Goal: Information Seeking & Learning: Learn about a topic

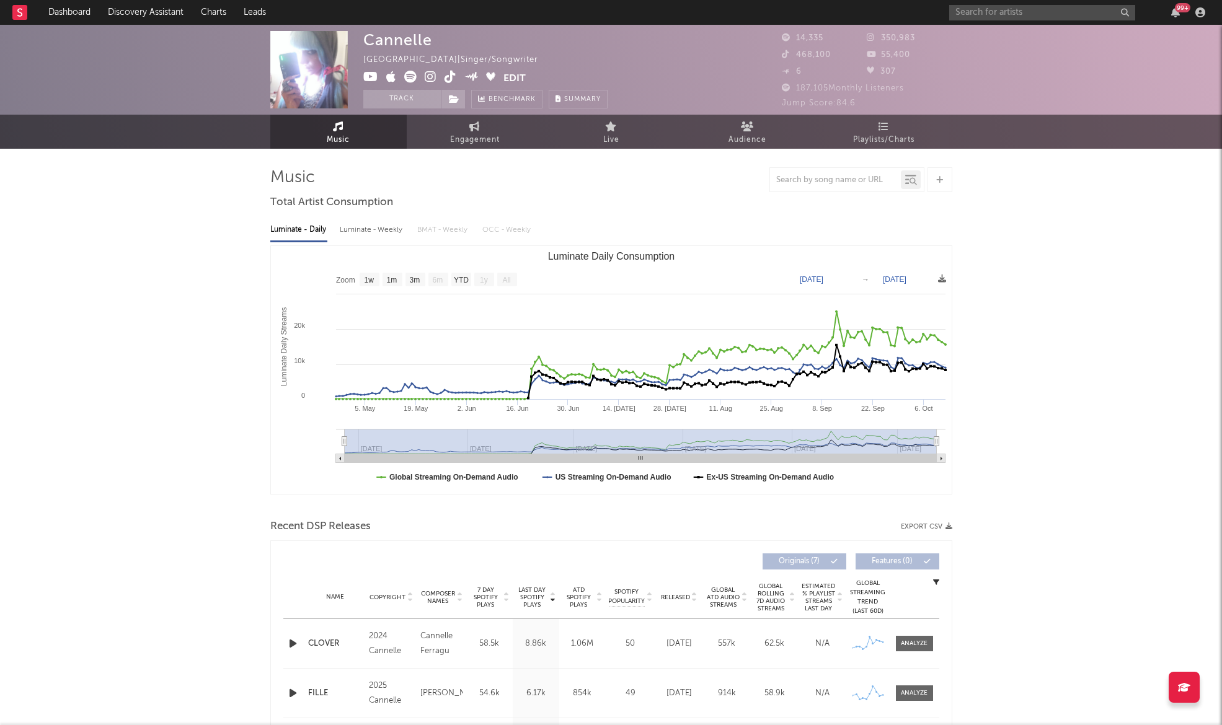
select select "1w"
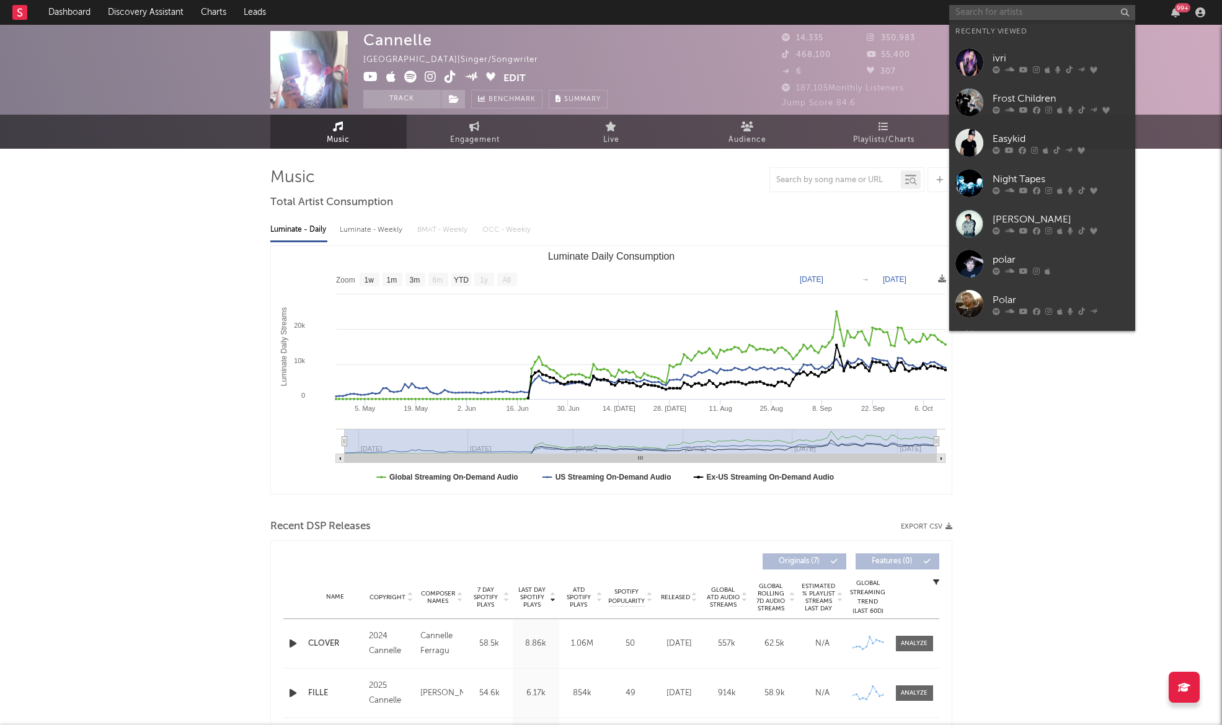
click at [999, 17] on input "text" at bounding box center [1042, 13] width 186 height 16
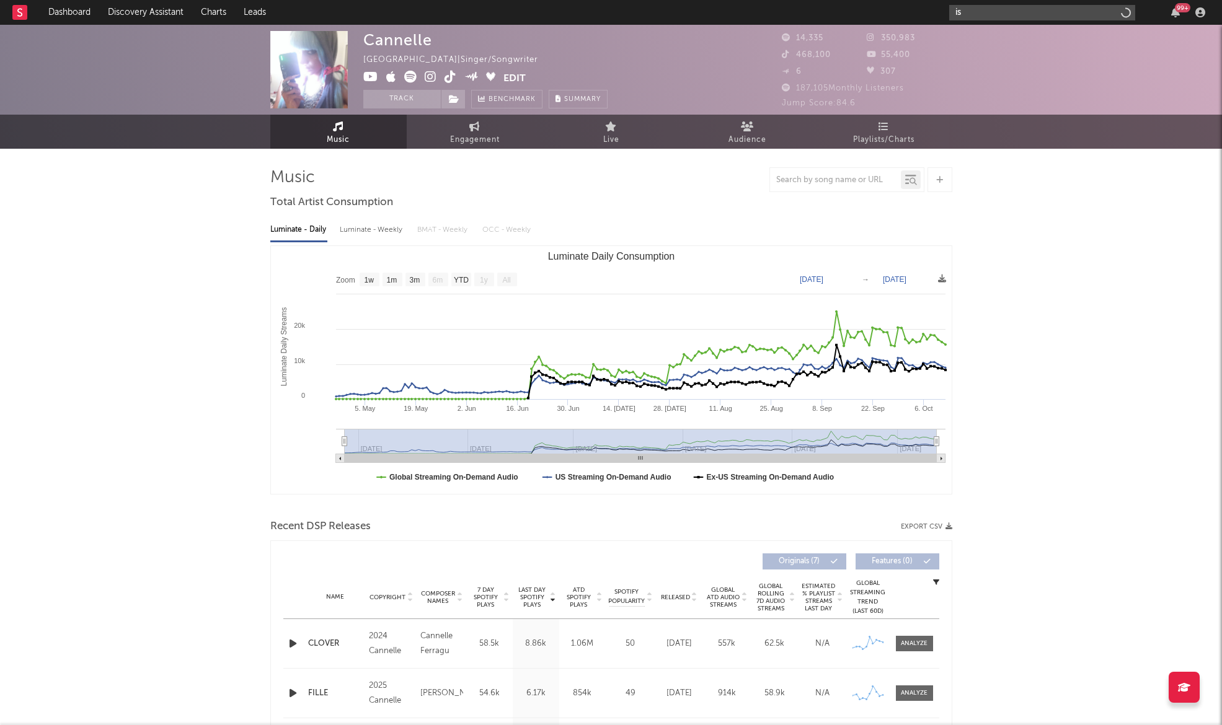
type input "i"
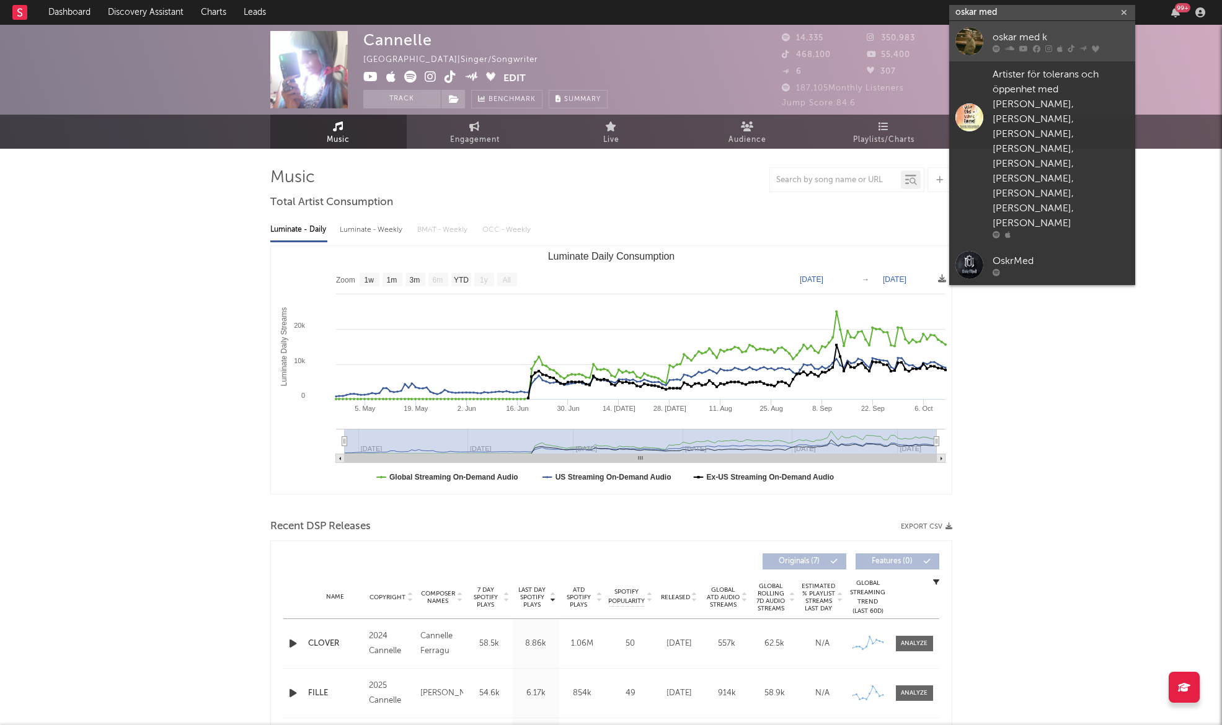
type input "oskar med"
click at [1020, 47] on icon at bounding box center [1023, 48] width 9 height 7
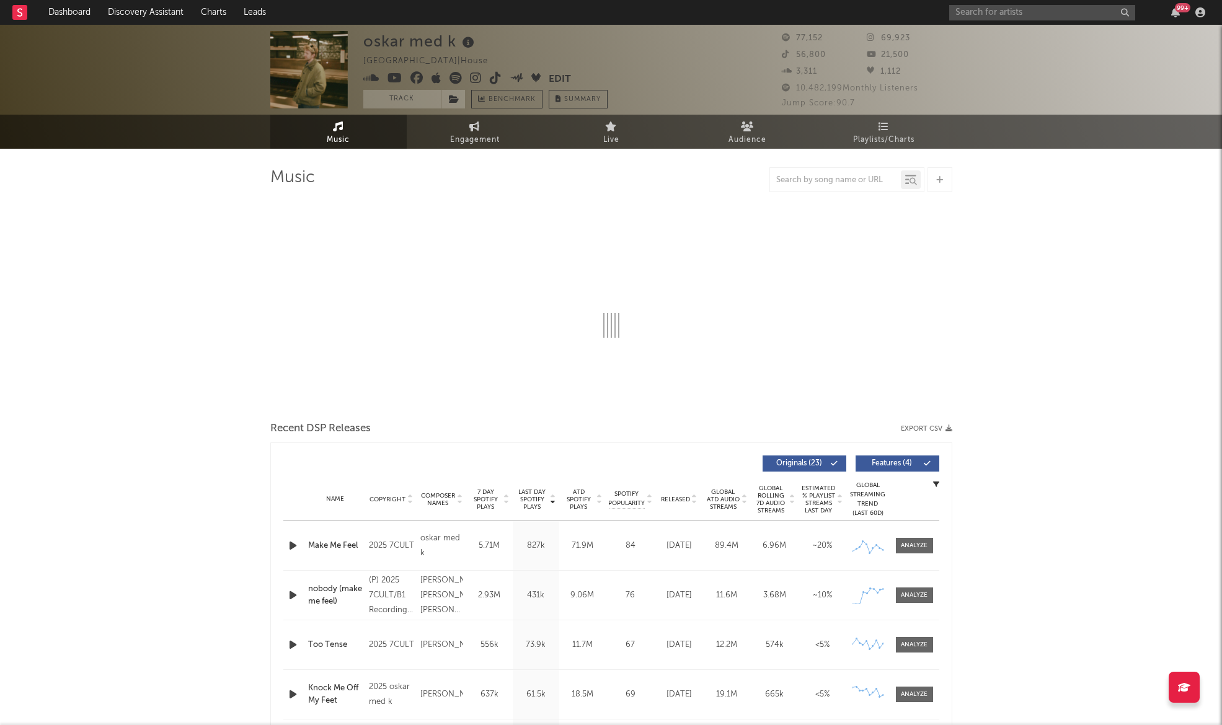
select select "6m"
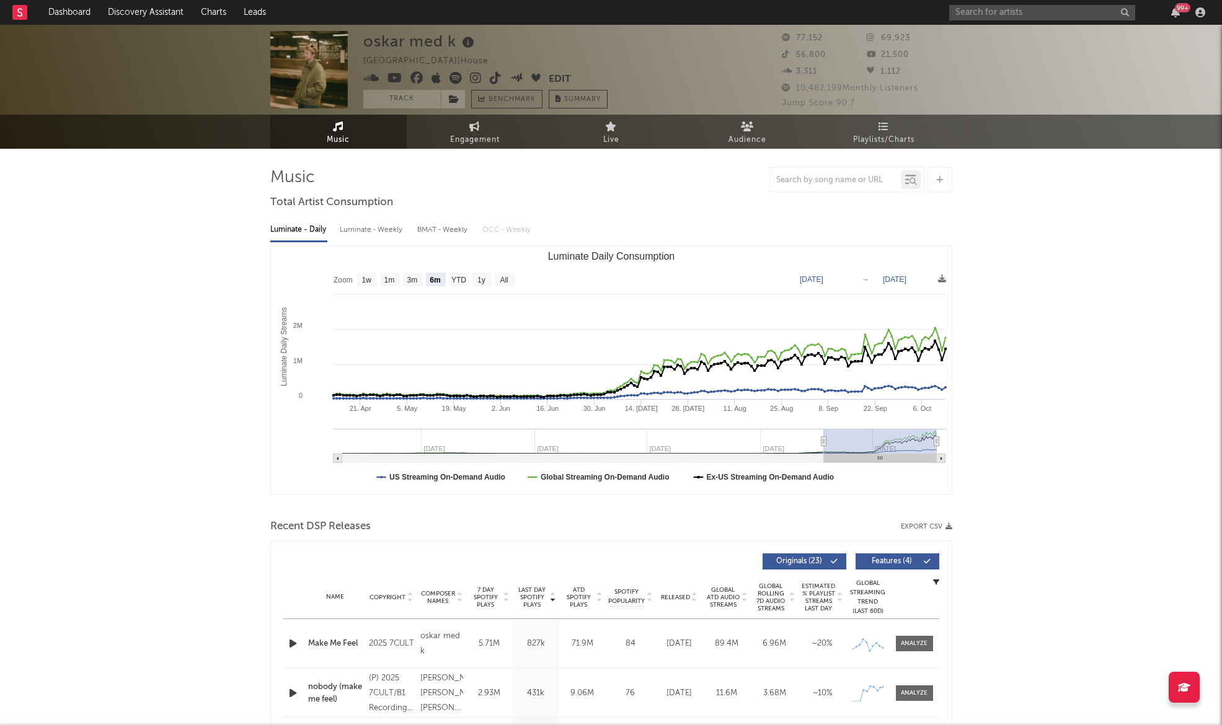
type input "[DATE]"
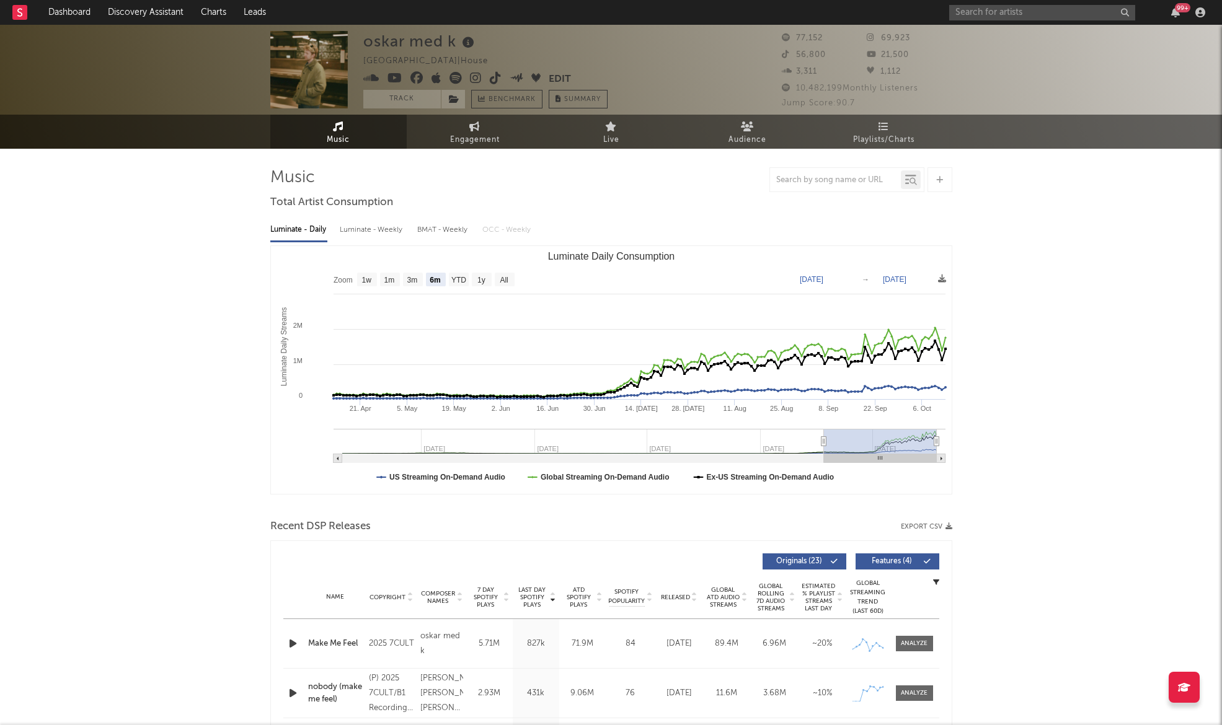
type input "[DATE]"
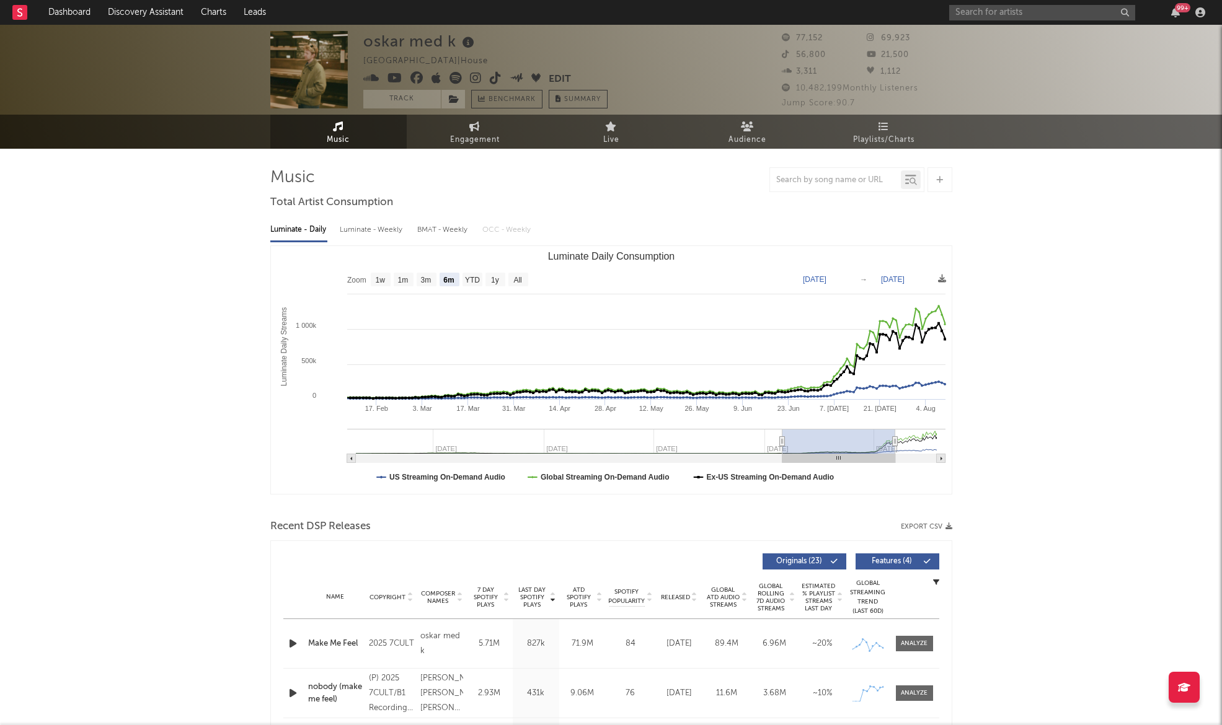
type input "[DATE]"
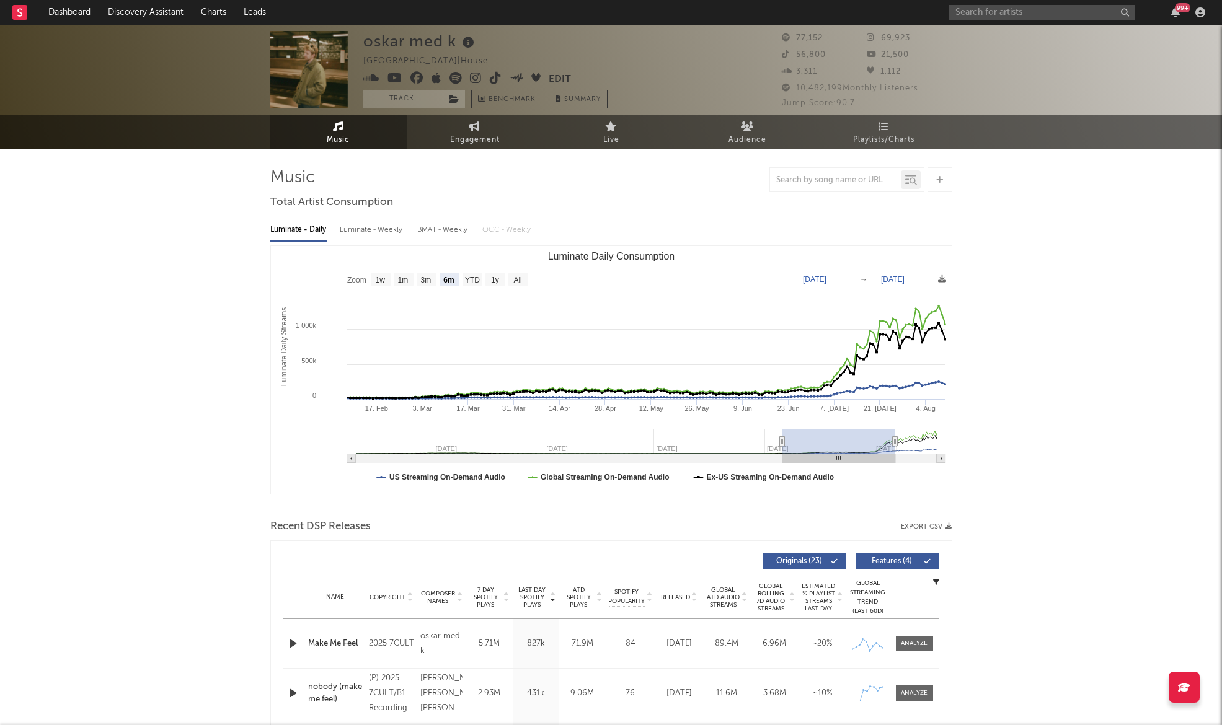
type input "[DATE]"
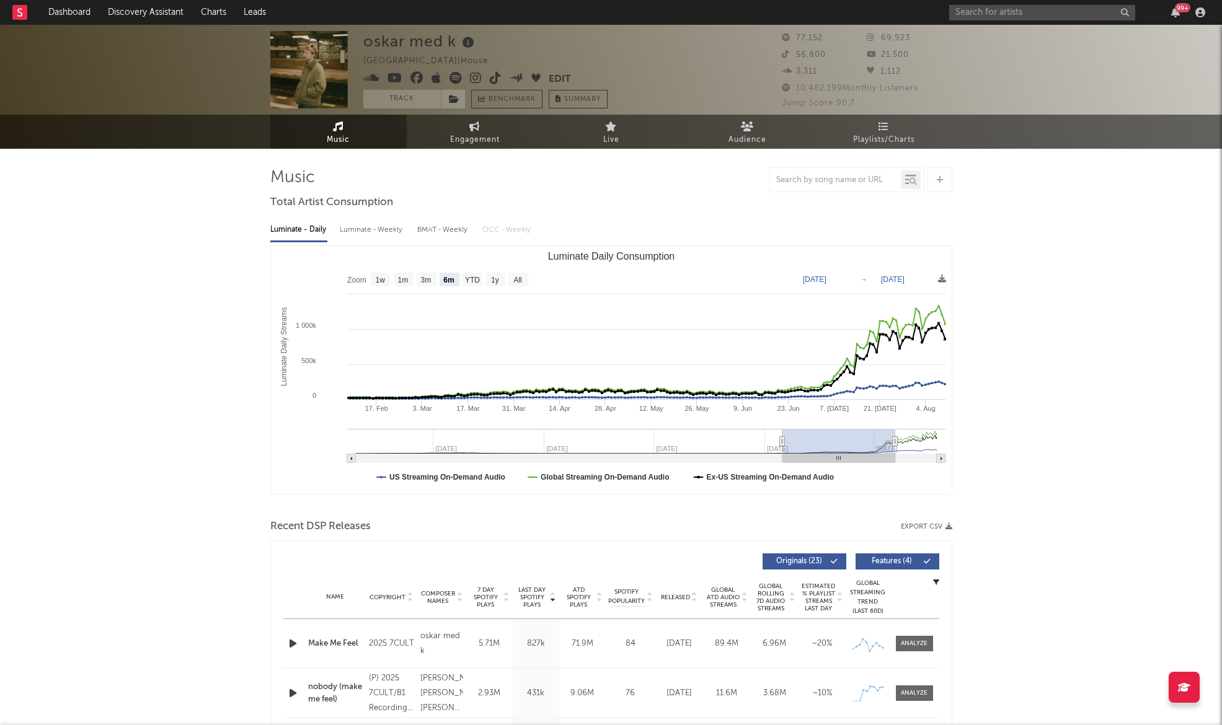
type input "[DATE]"
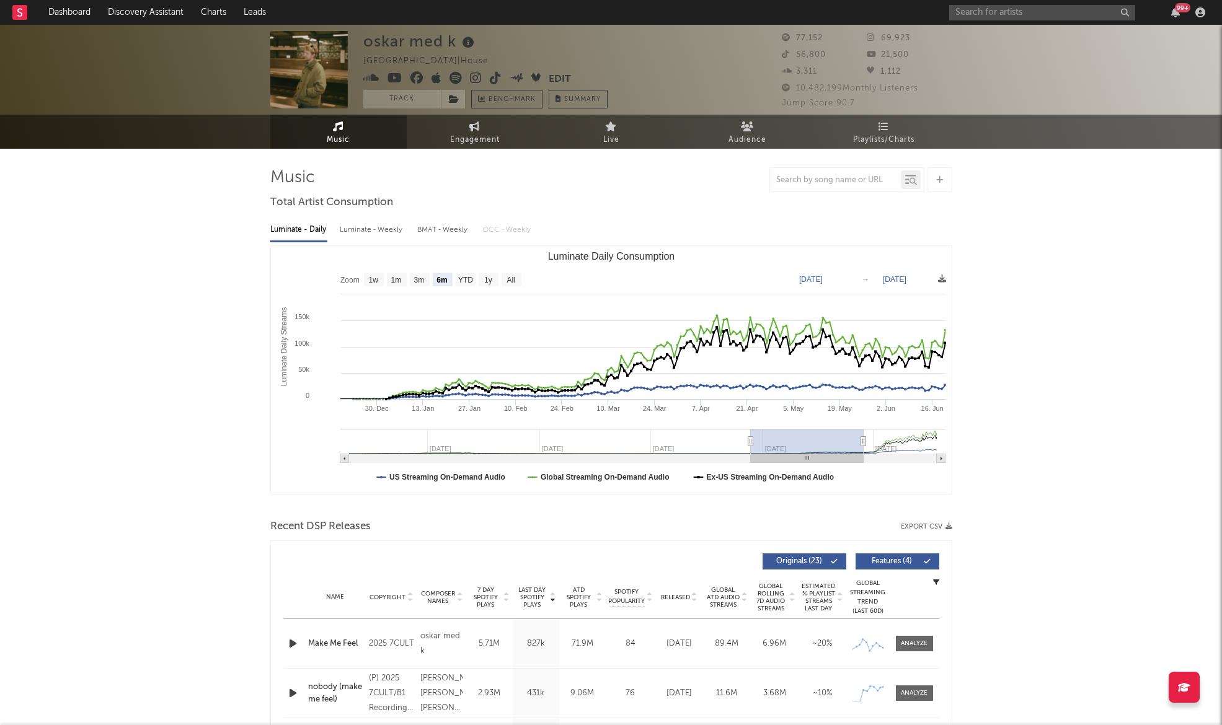
type input "[DATE]"
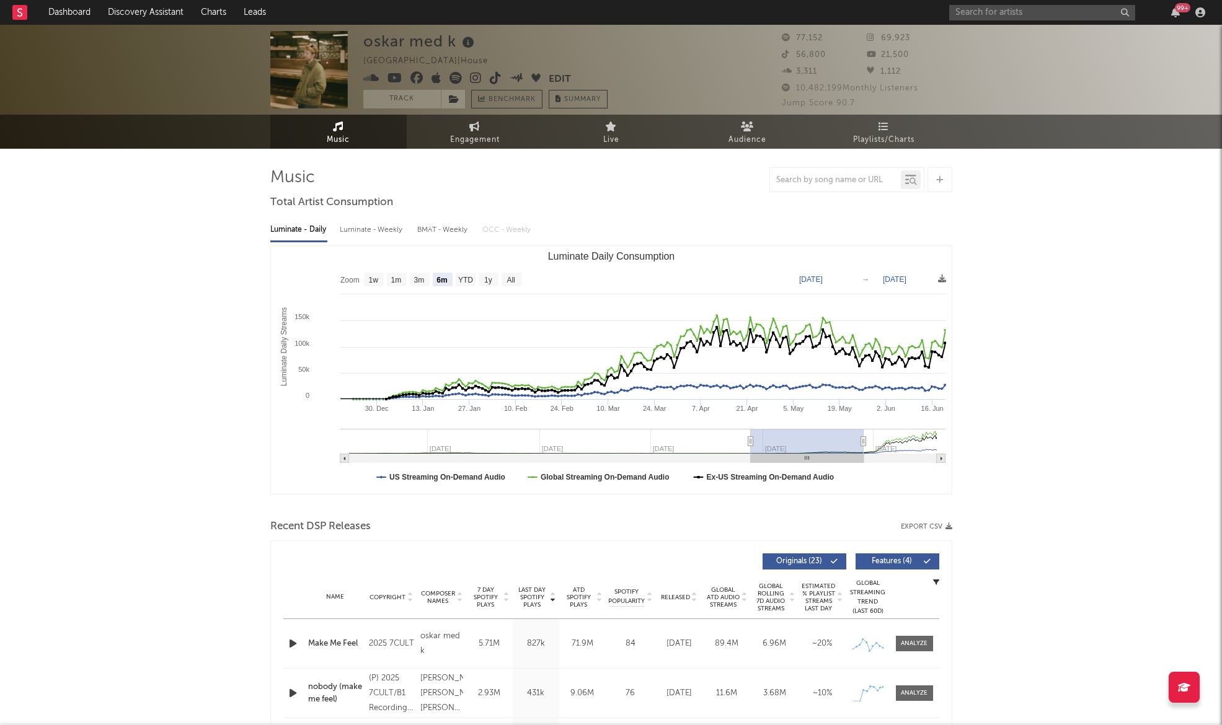
type input "[DATE]"
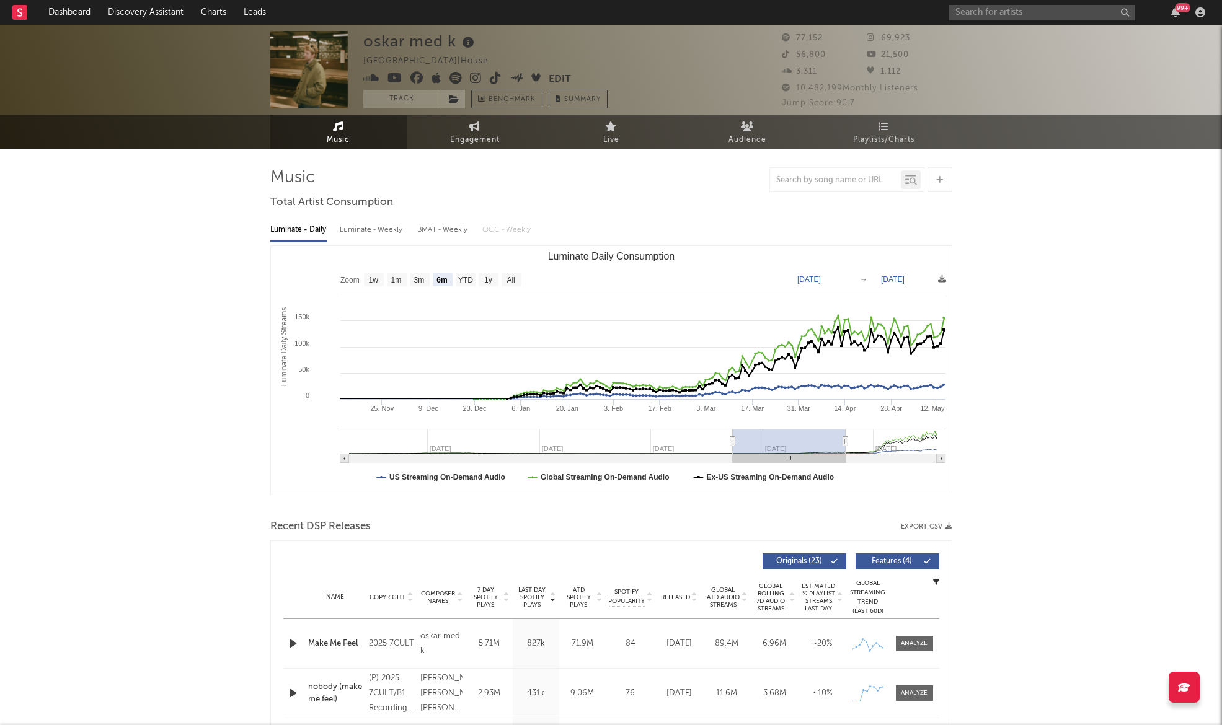
type input "[DATE]"
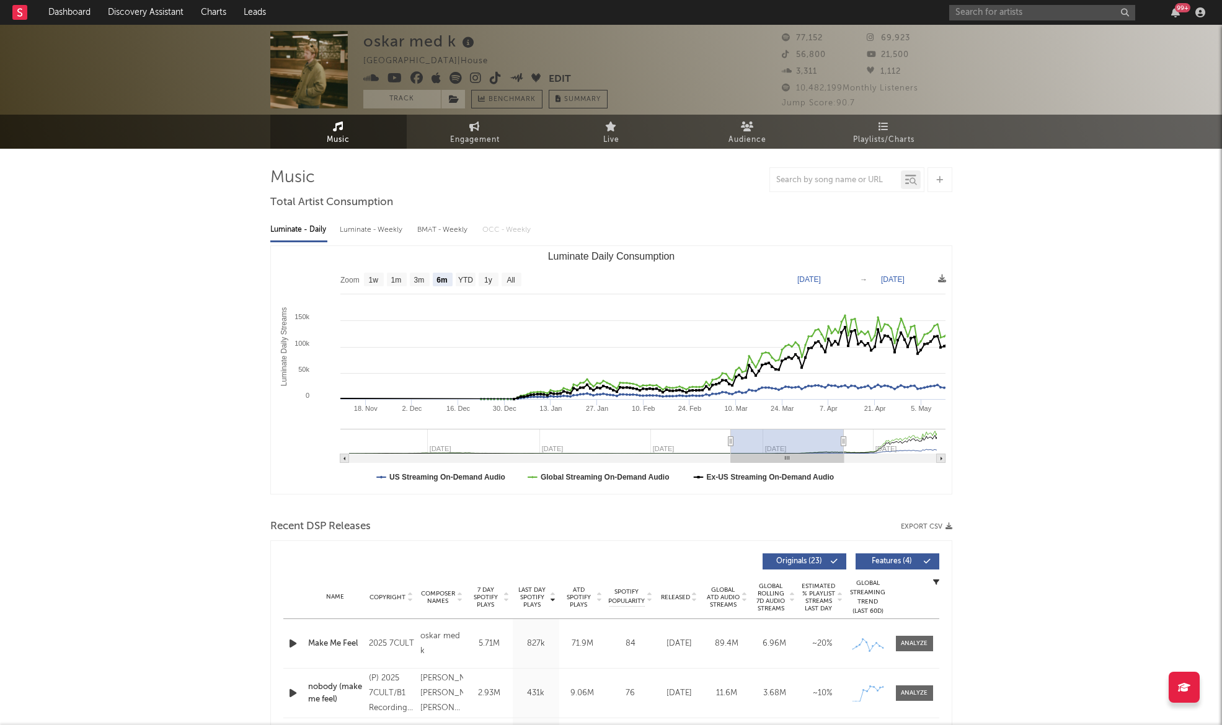
type input "[DATE]"
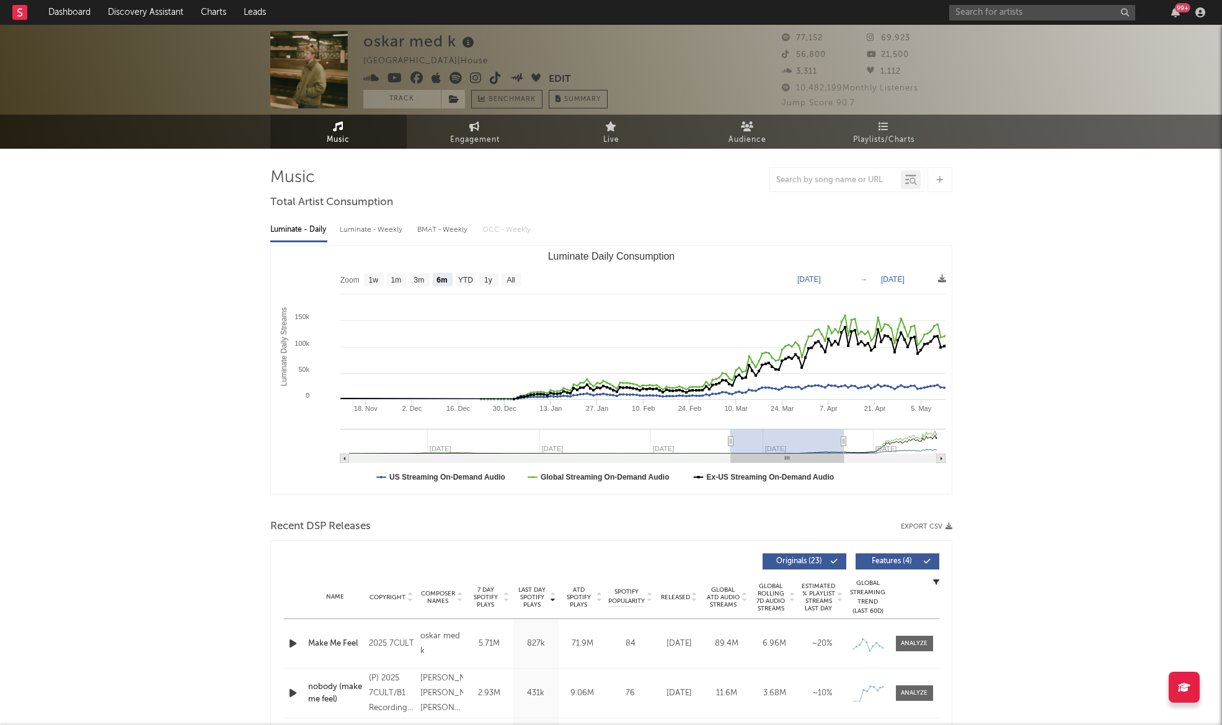
type input "[DATE]"
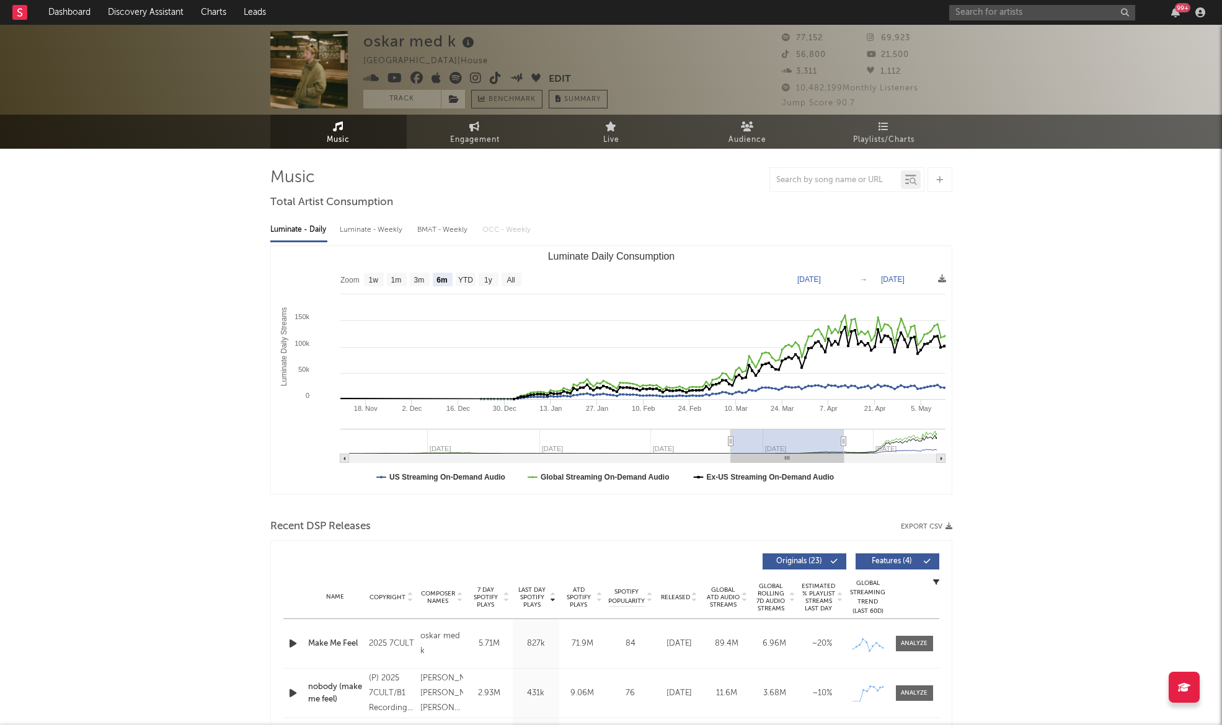
type input "[DATE]"
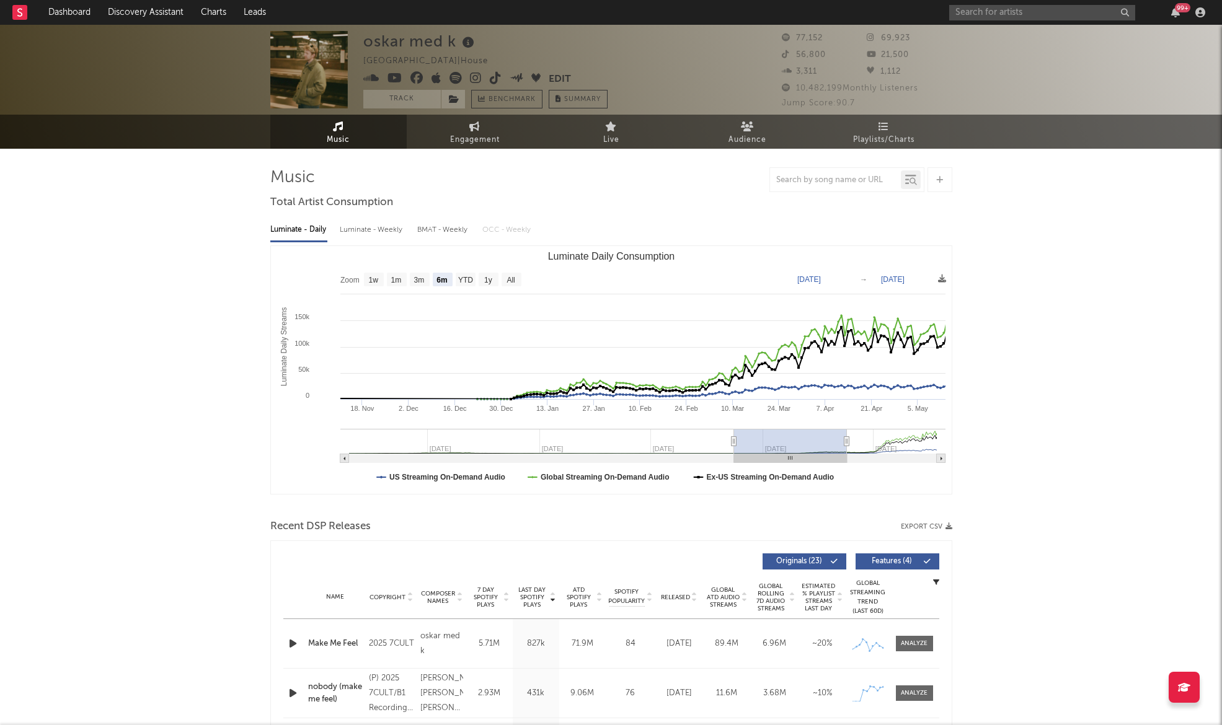
type input "[DATE]"
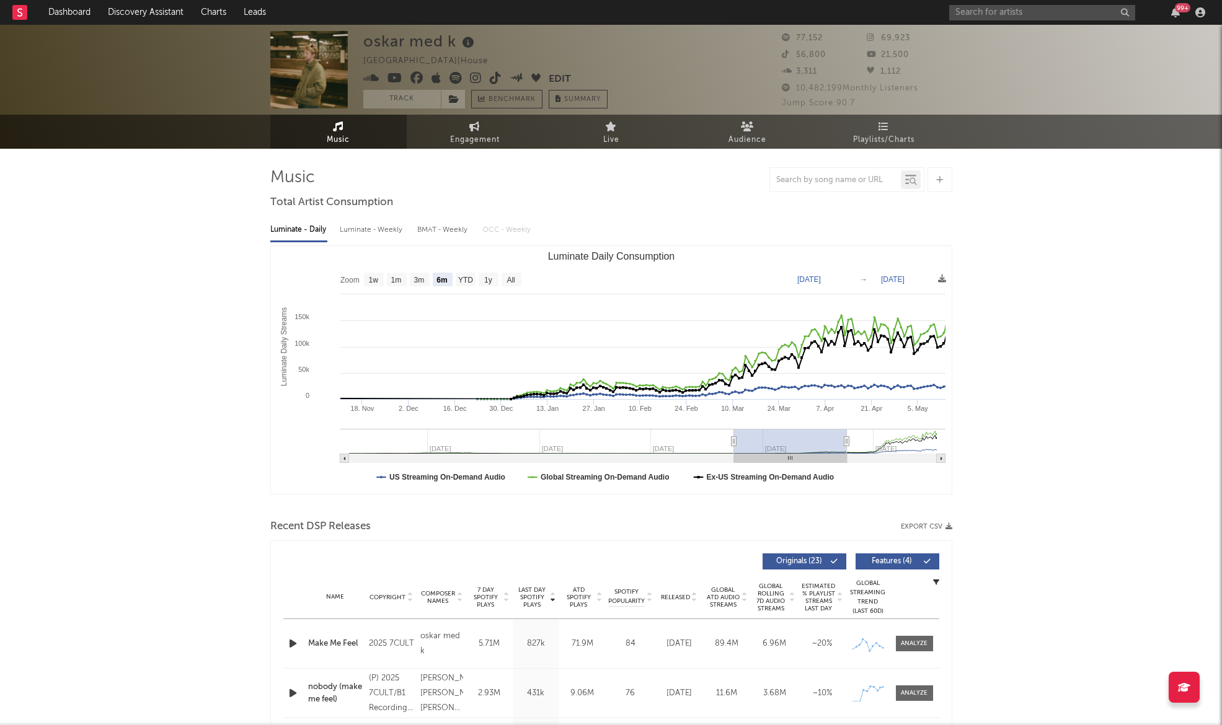
type input "[DATE]"
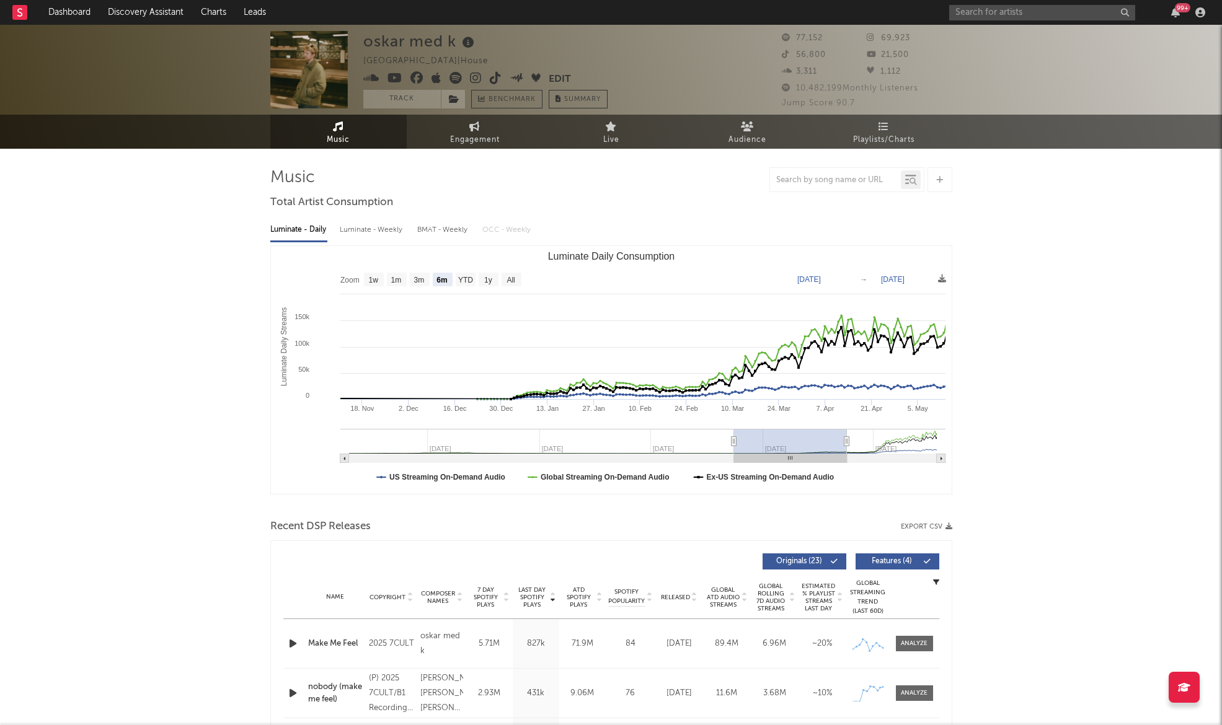
type input "[DATE]"
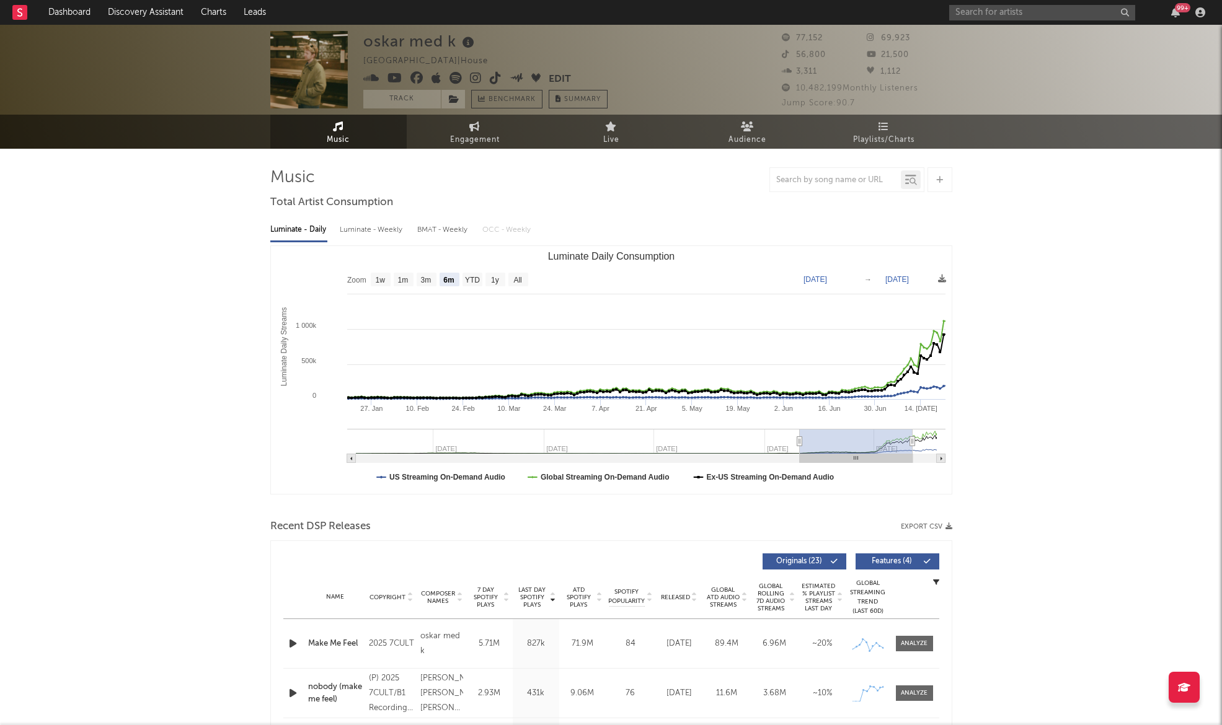
type input "[DATE]"
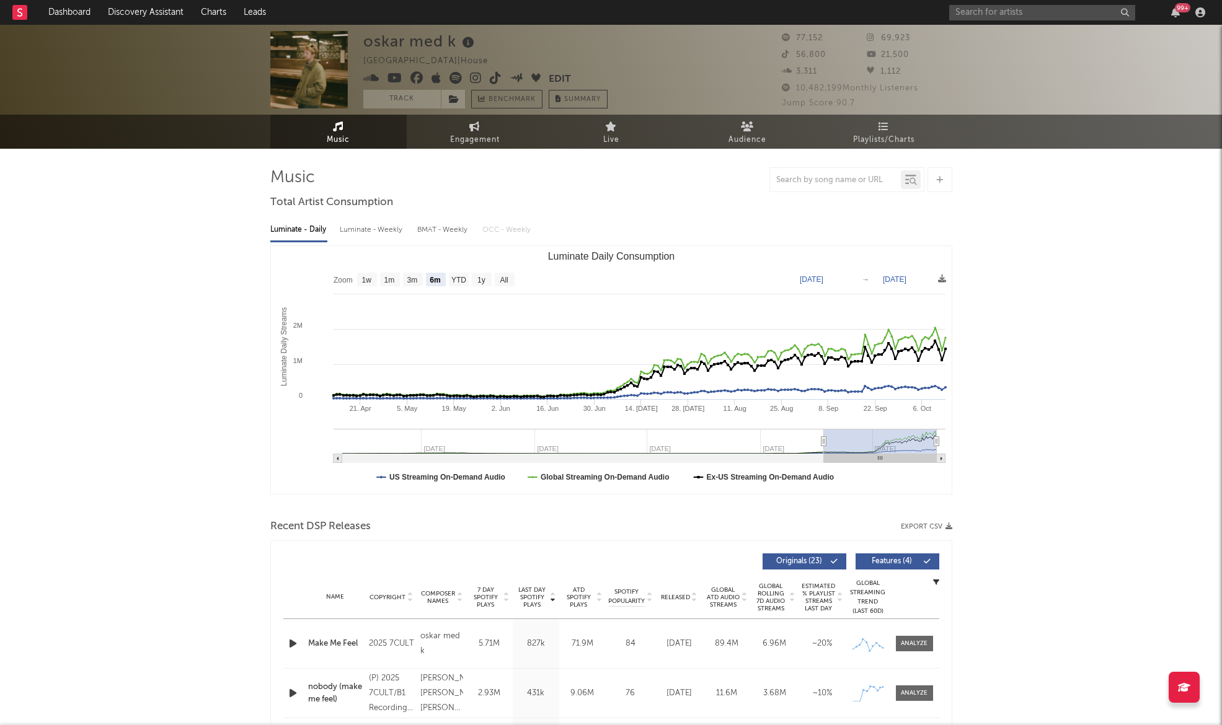
drag, startPoint x: 829, startPoint y: 446, endPoint x: 869, endPoint y: 443, distance: 39.9
click at [869, 443] on rect "Luminate Daily Consumption" at bounding box center [880, 441] width 113 height 25
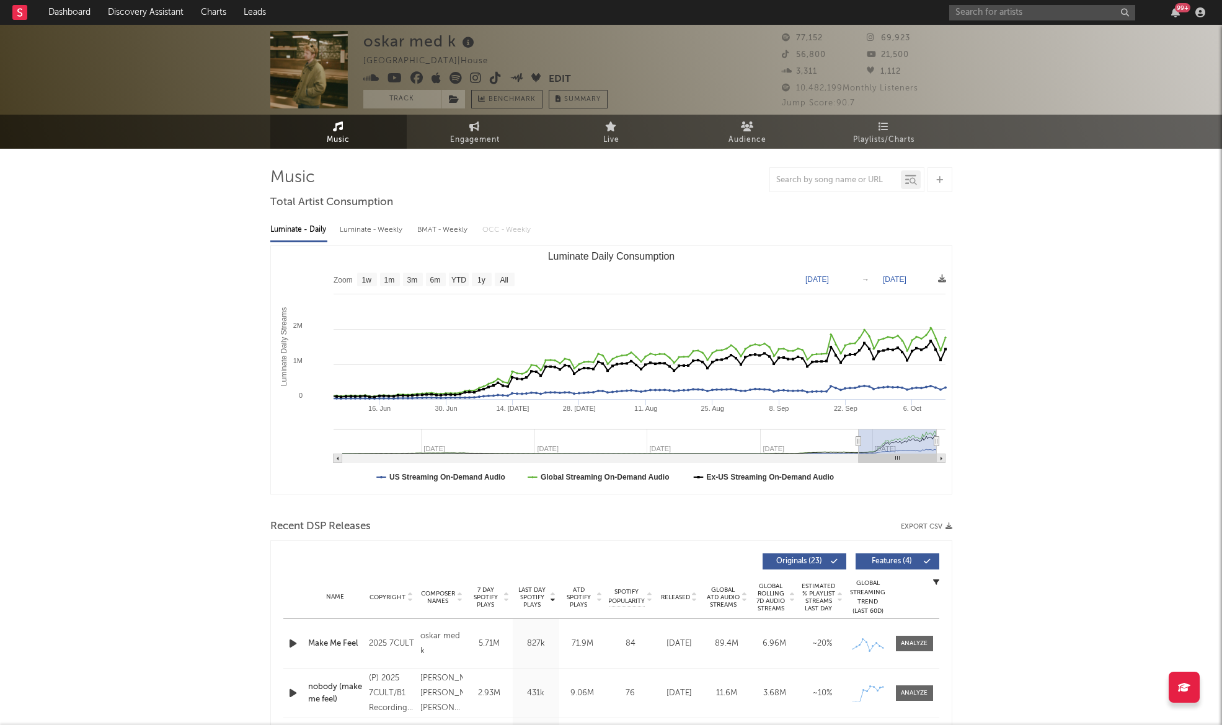
type input "[DATE]"
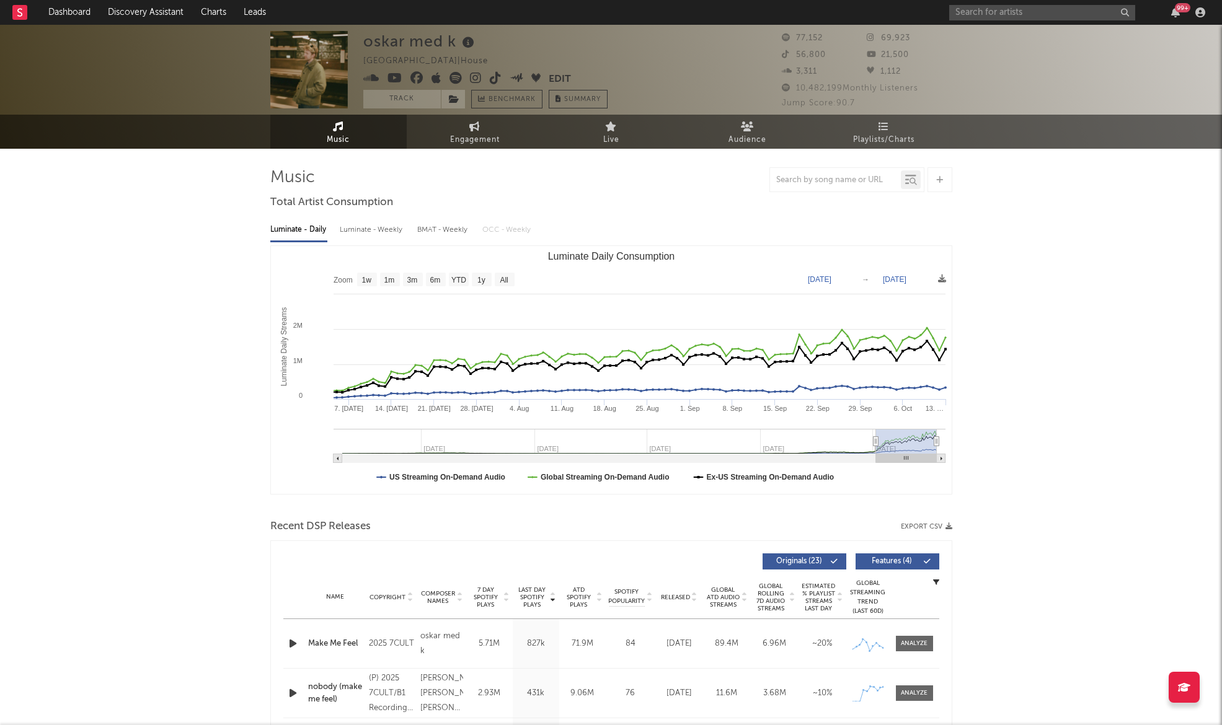
select select "3m"
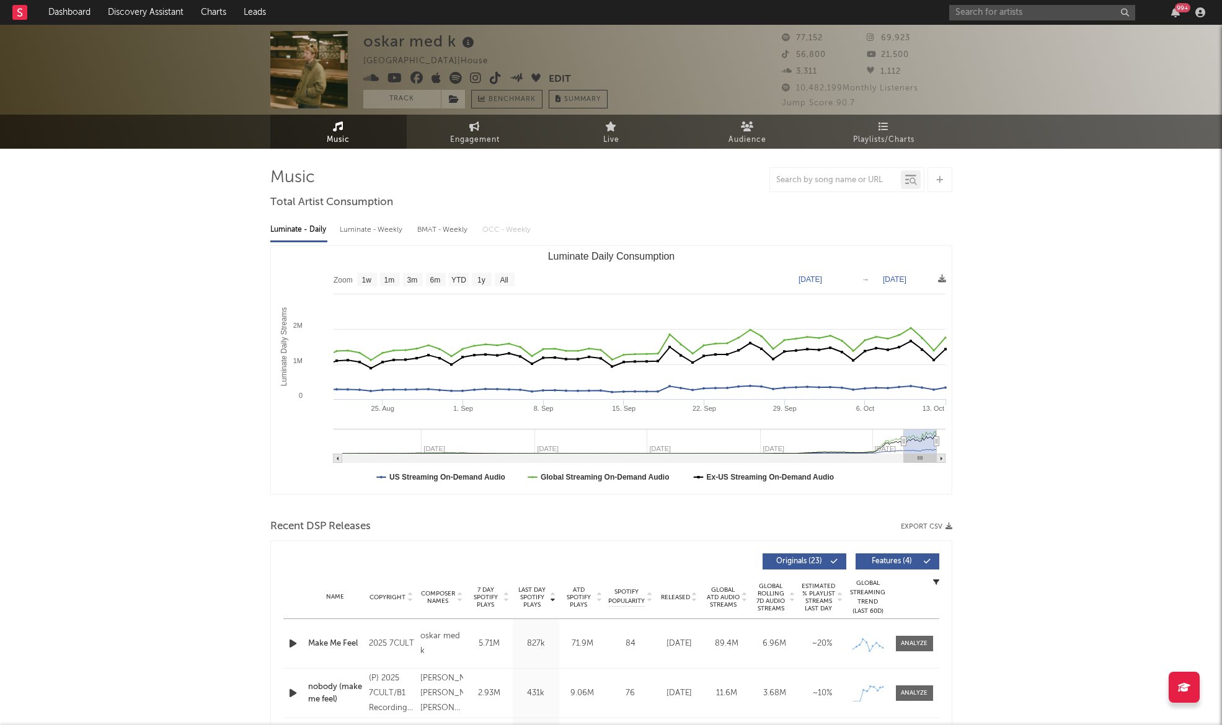
type input "[DATE]"
drag, startPoint x: 823, startPoint y: 440, endPoint x: 905, endPoint y: 436, distance: 81.3
click at [905, 436] on g "Luminate Daily Consumption" at bounding box center [640, 446] width 612 height 34
click at [1010, 16] on input "text" at bounding box center [1042, 13] width 186 height 16
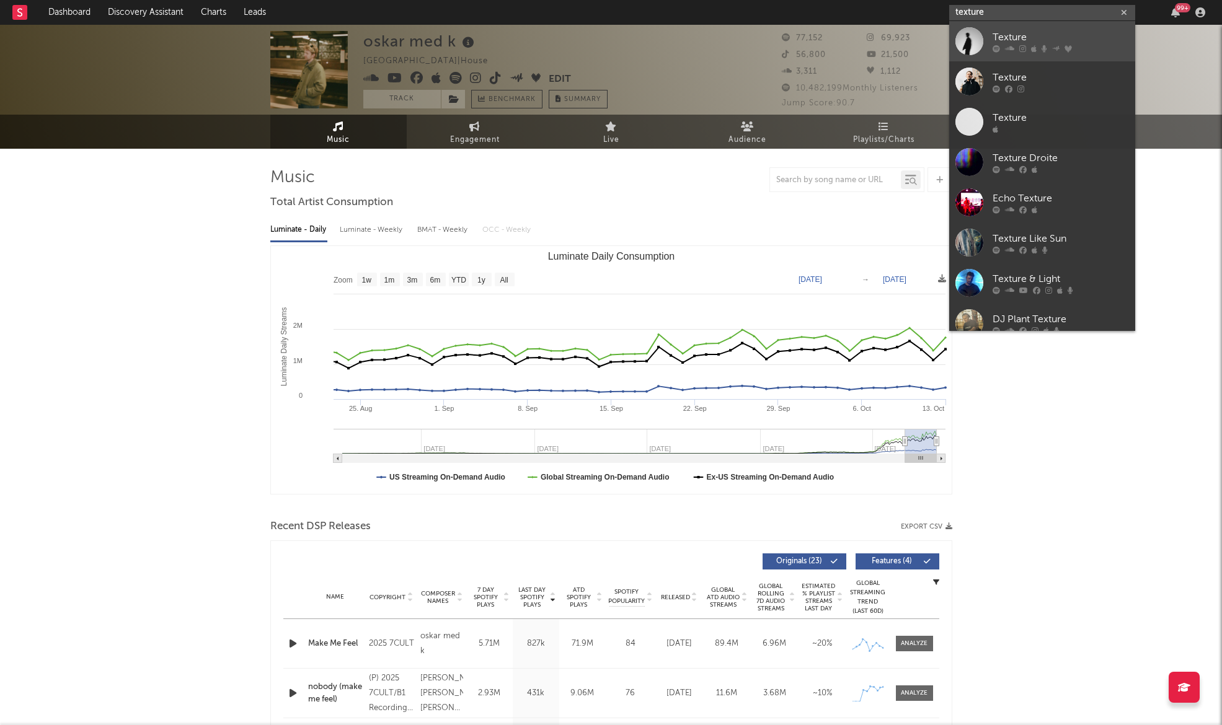
type input "texture"
click at [1015, 36] on div "Texture" at bounding box center [1061, 37] width 136 height 15
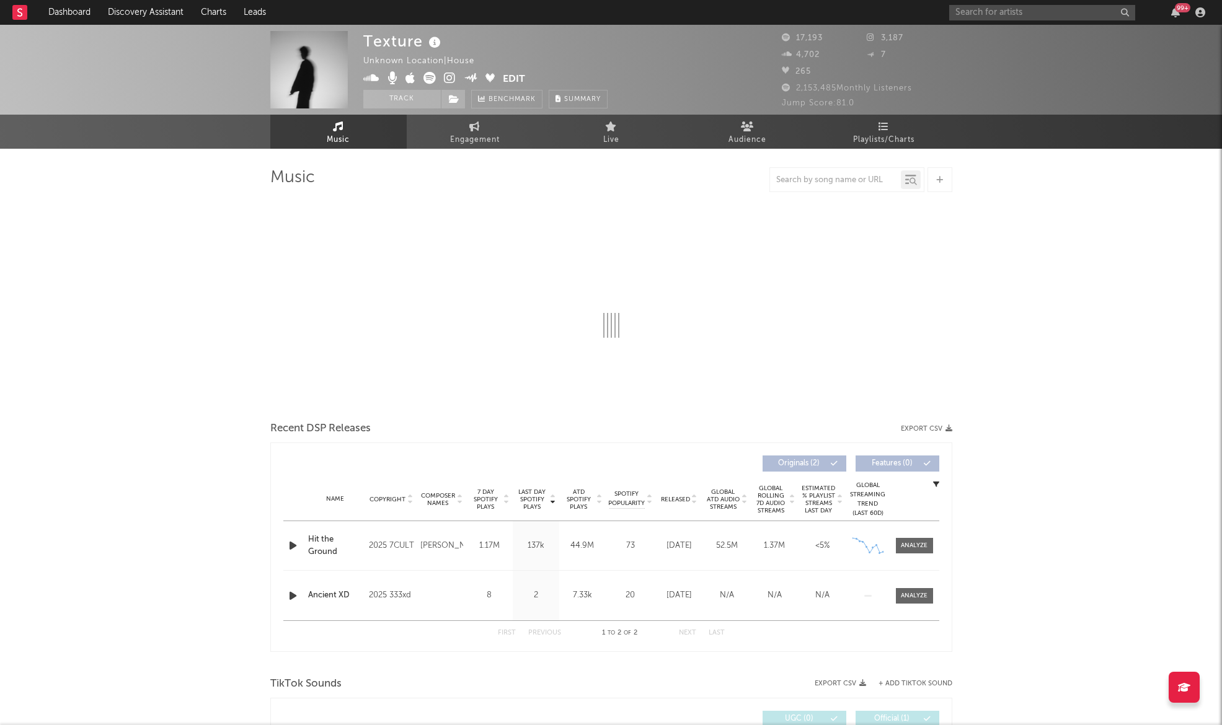
select select "6m"
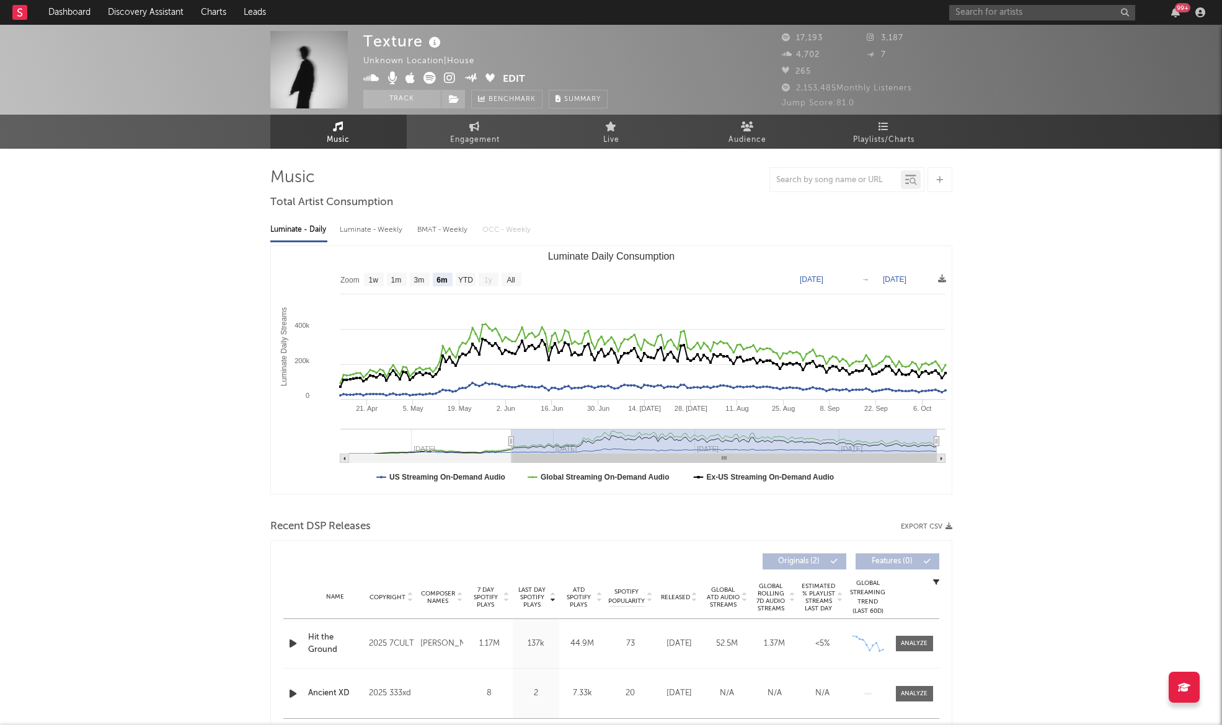
type input "[DATE]"
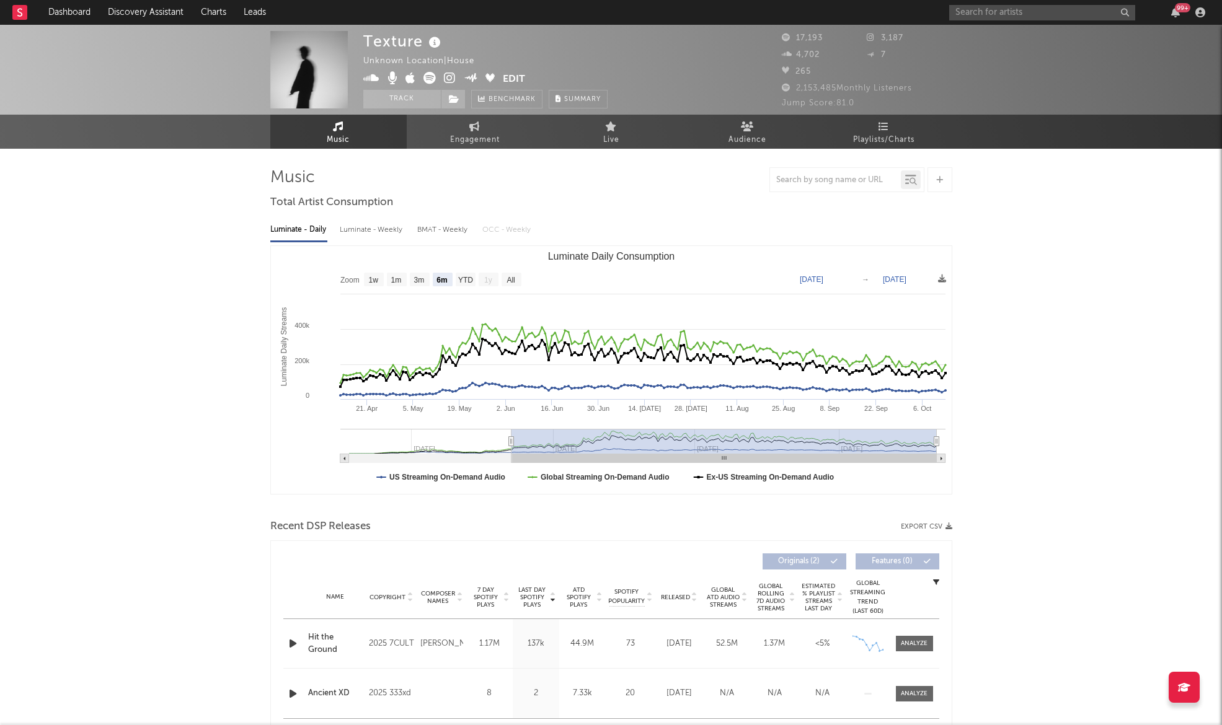
type input "[DATE]"
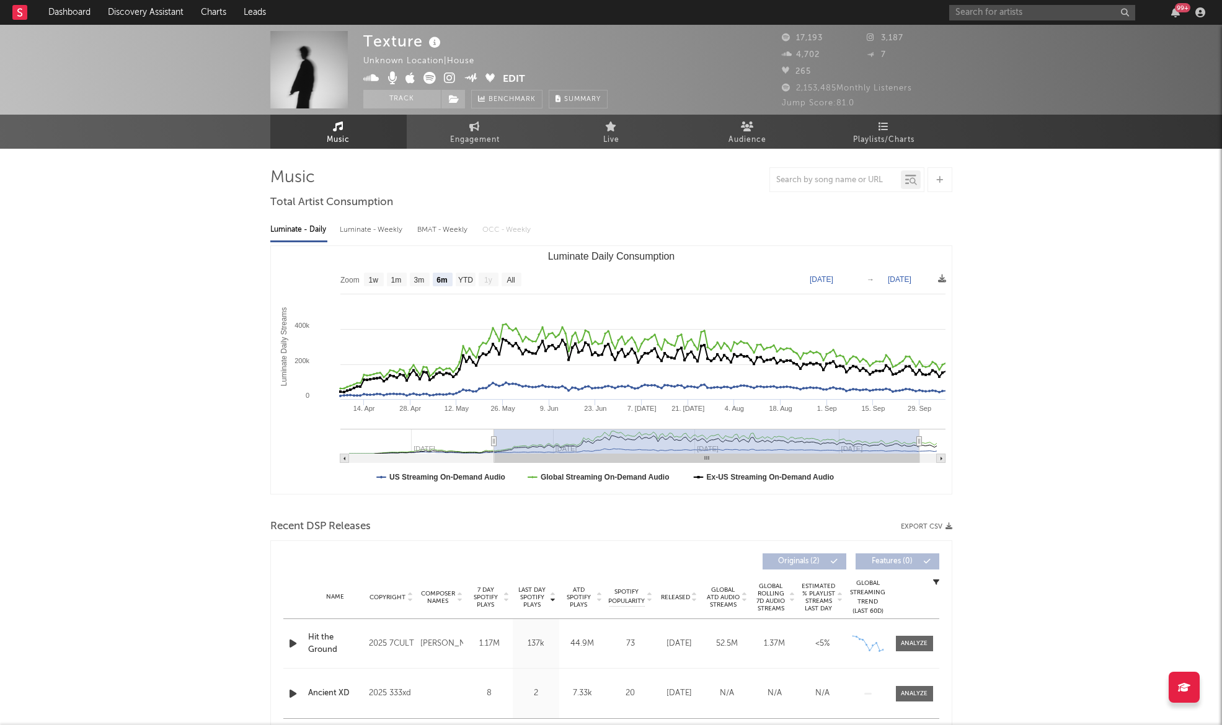
type input "[DATE]"
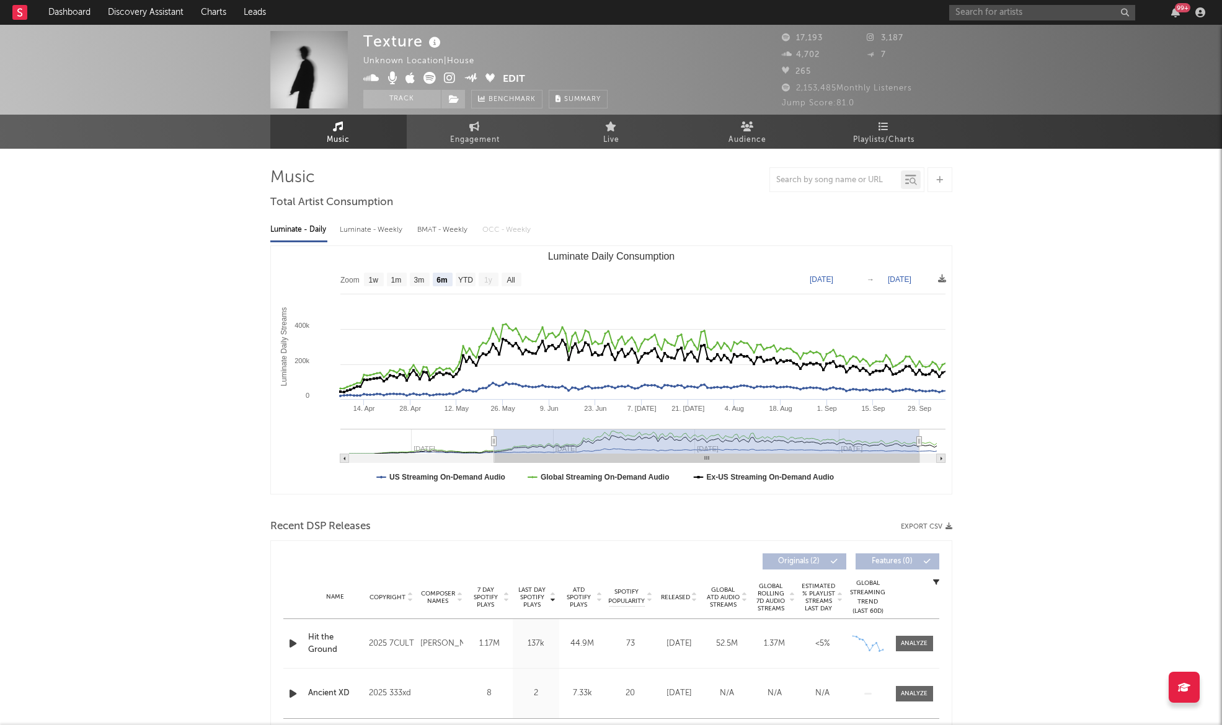
type input "[DATE]"
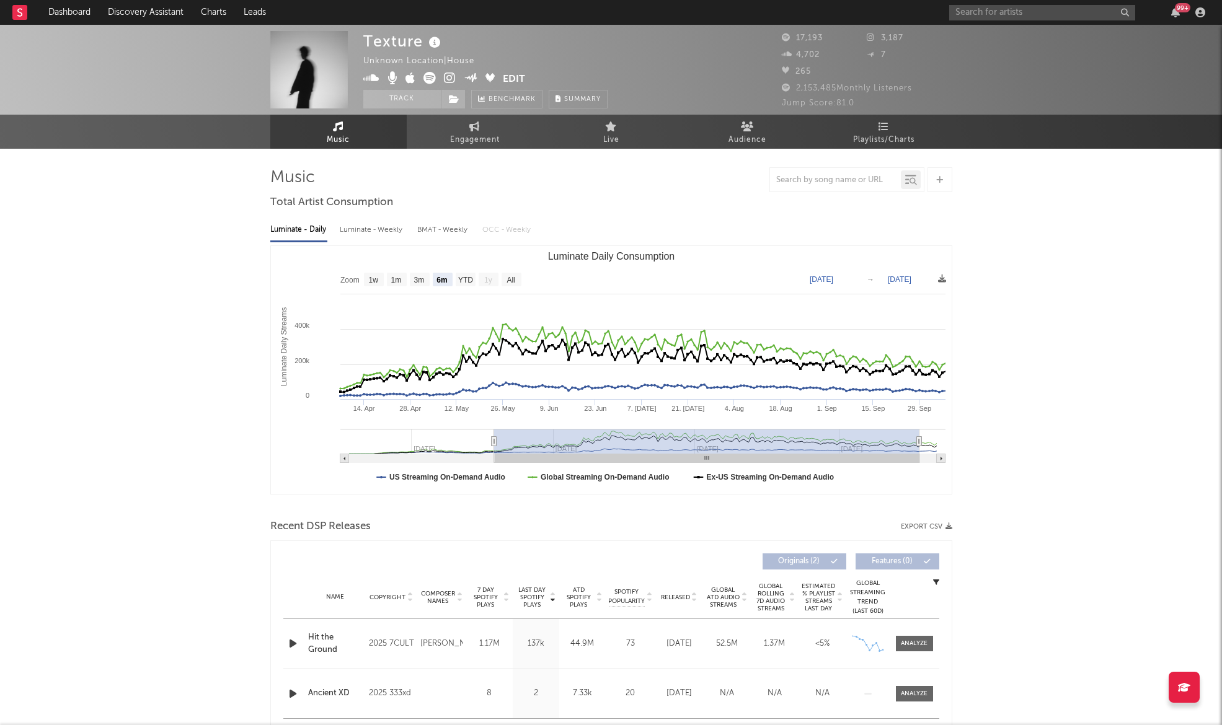
type input "[DATE]"
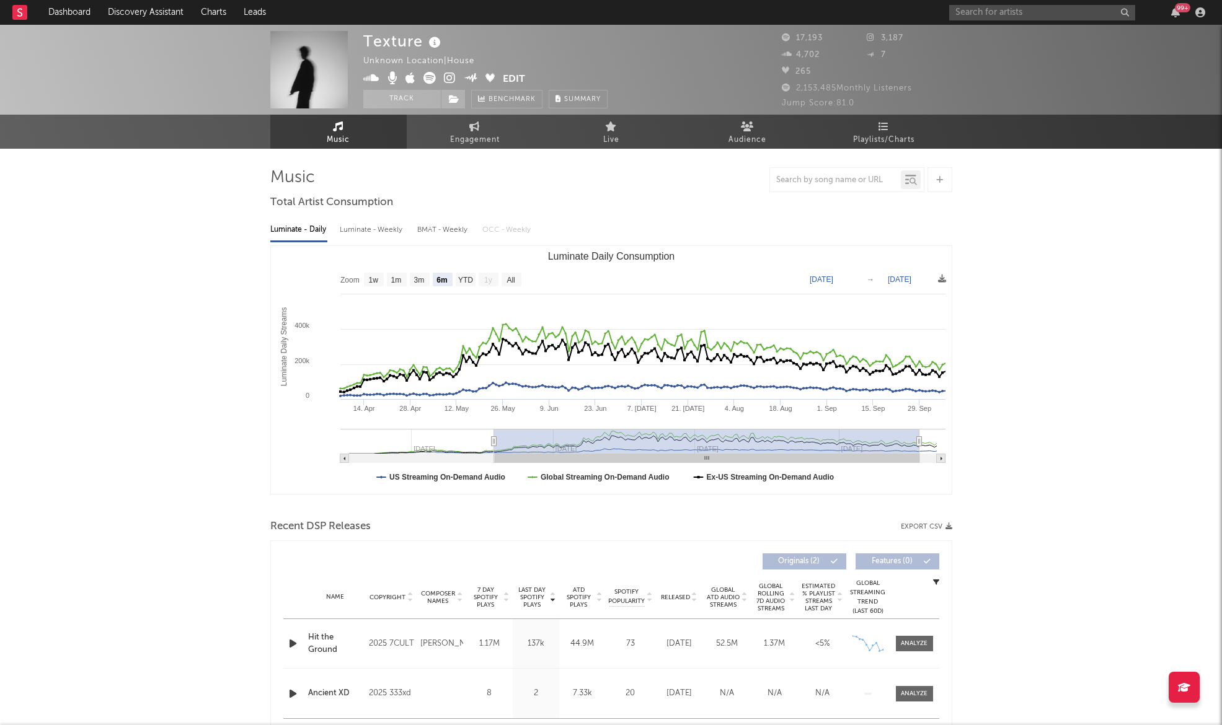
type input "[DATE]"
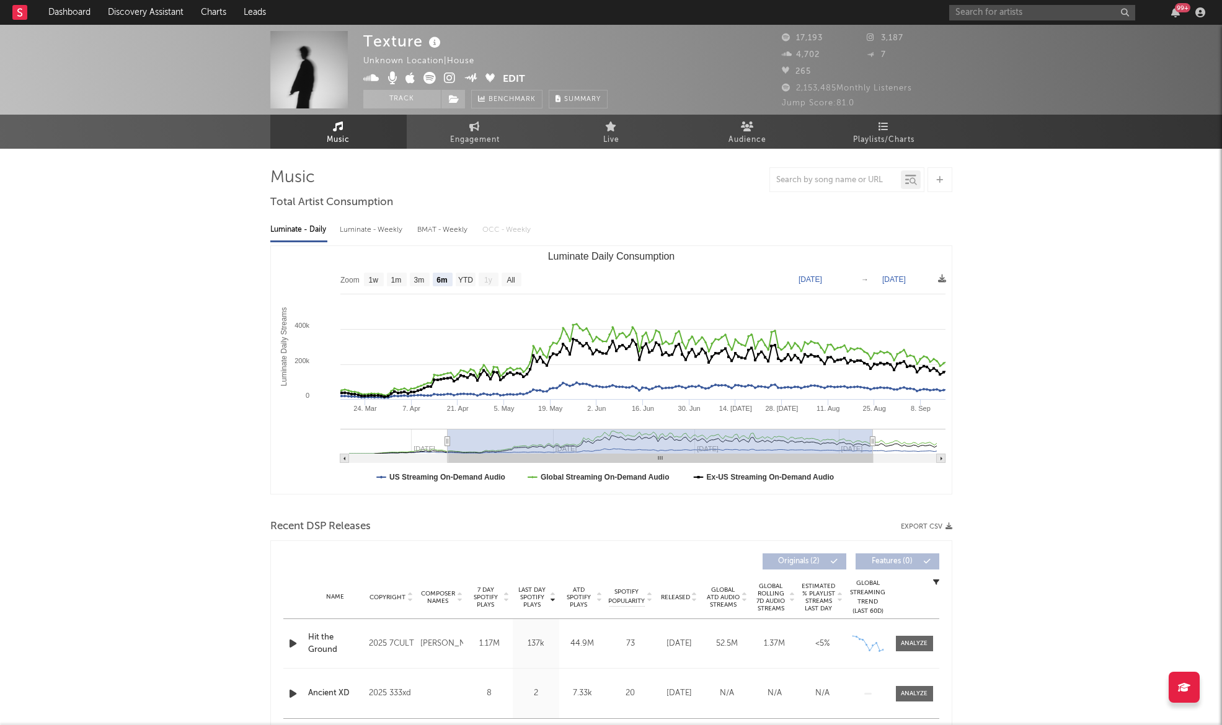
type input "[DATE]"
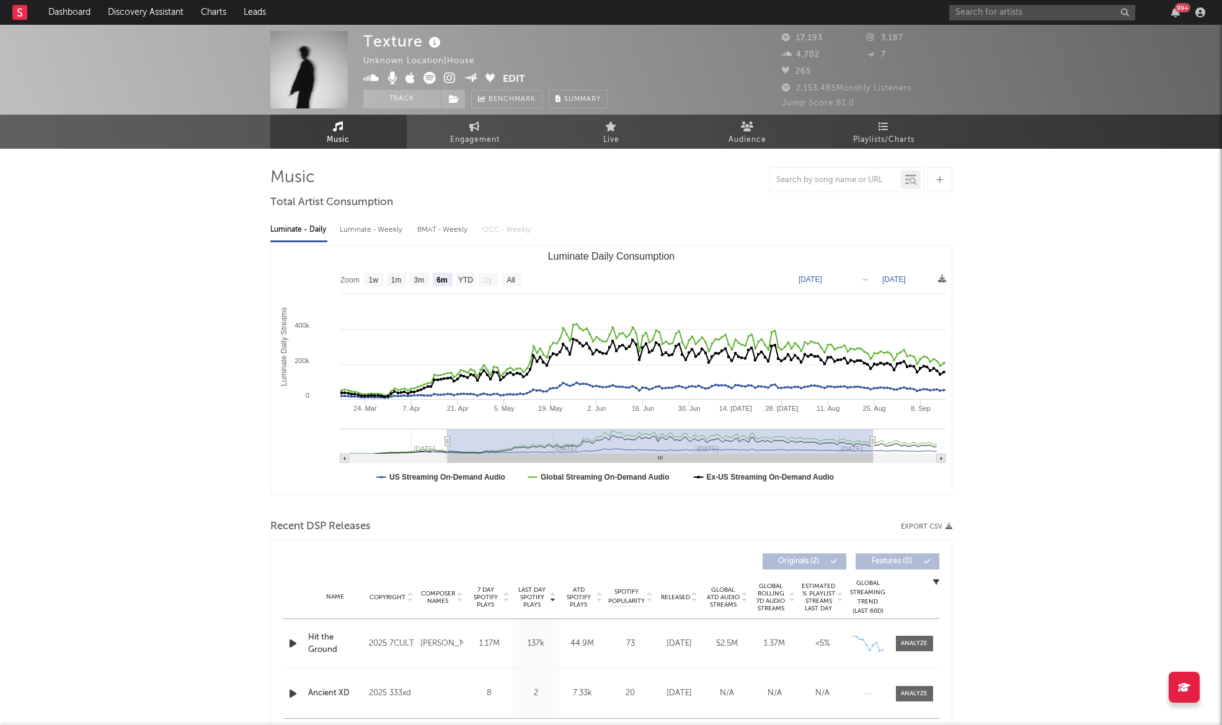
type input "[DATE]"
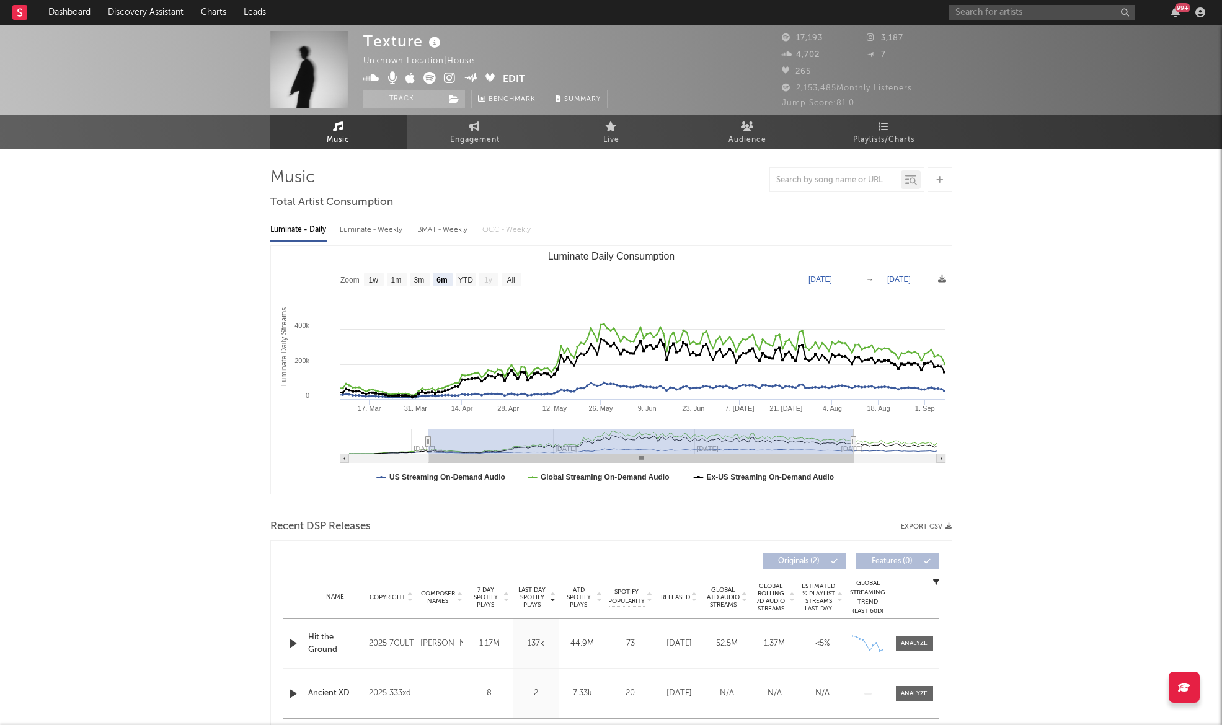
drag, startPoint x: 514, startPoint y: 441, endPoint x: 431, endPoint y: 455, distance: 84.3
click at [431, 455] on icon "Created with Highcharts 10.3.3 Luminate Daily Streams Luminate Daily Consumptio…" at bounding box center [611, 370] width 681 height 248
type input "[DATE]"
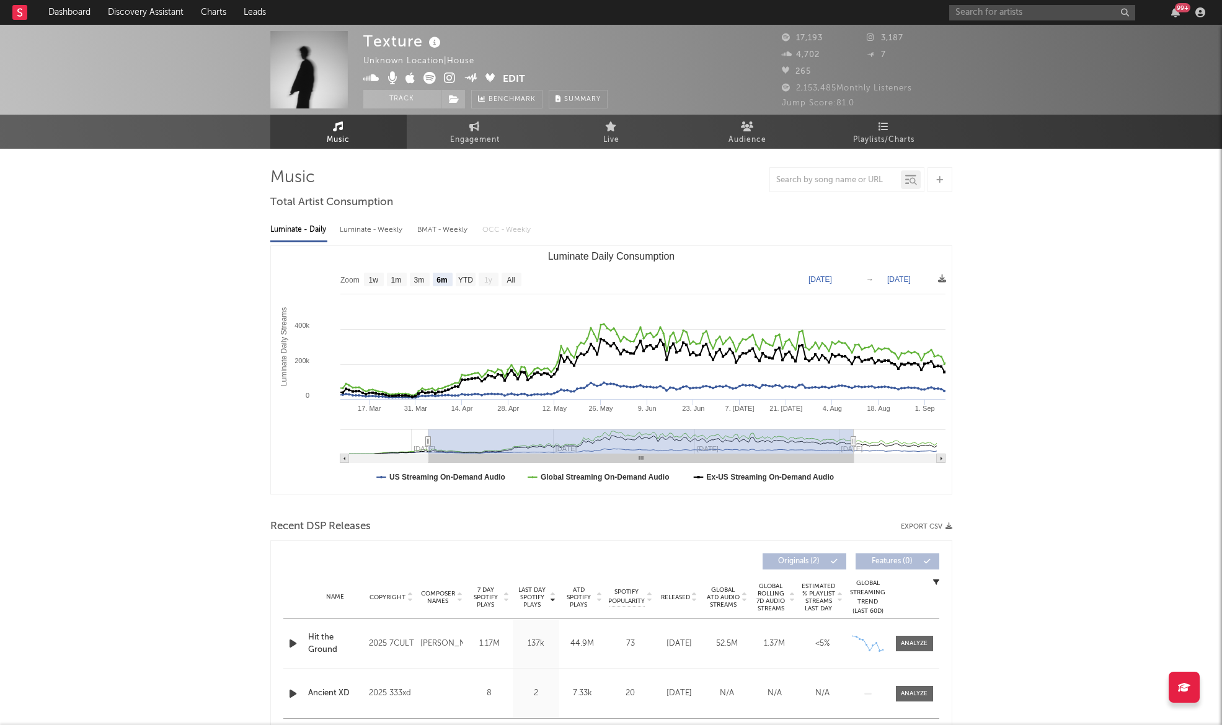
type input "[DATE]"
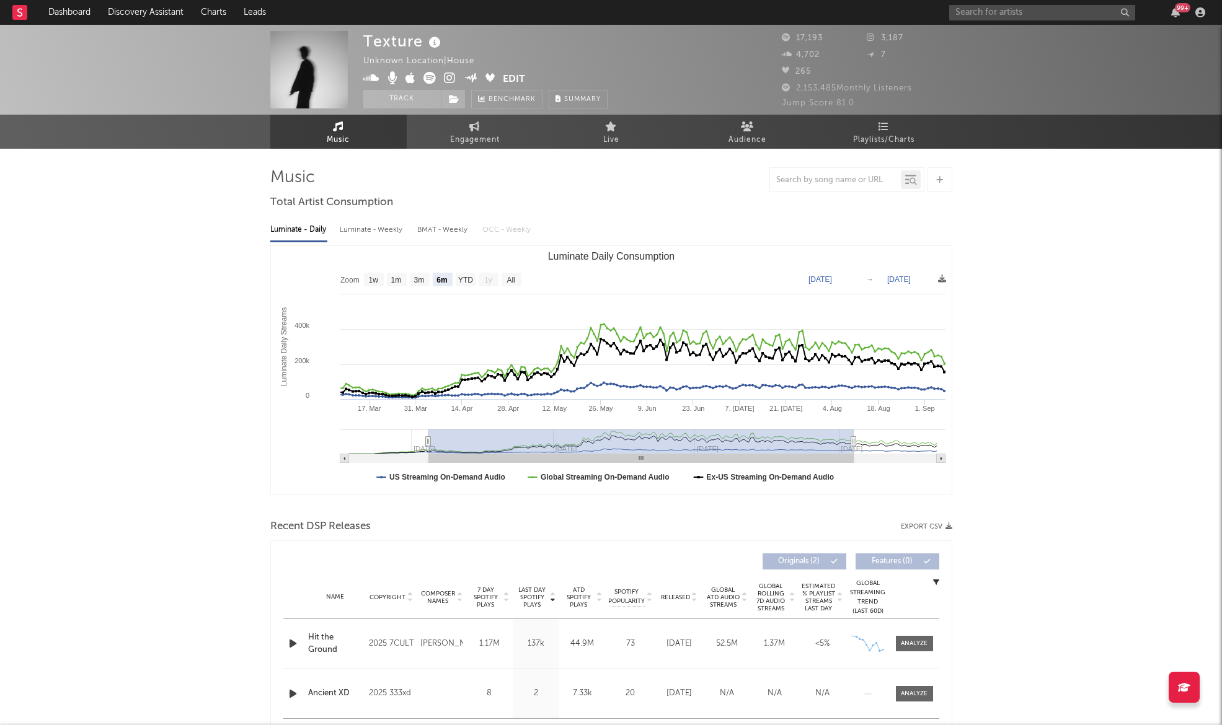
type input "[DATE]"
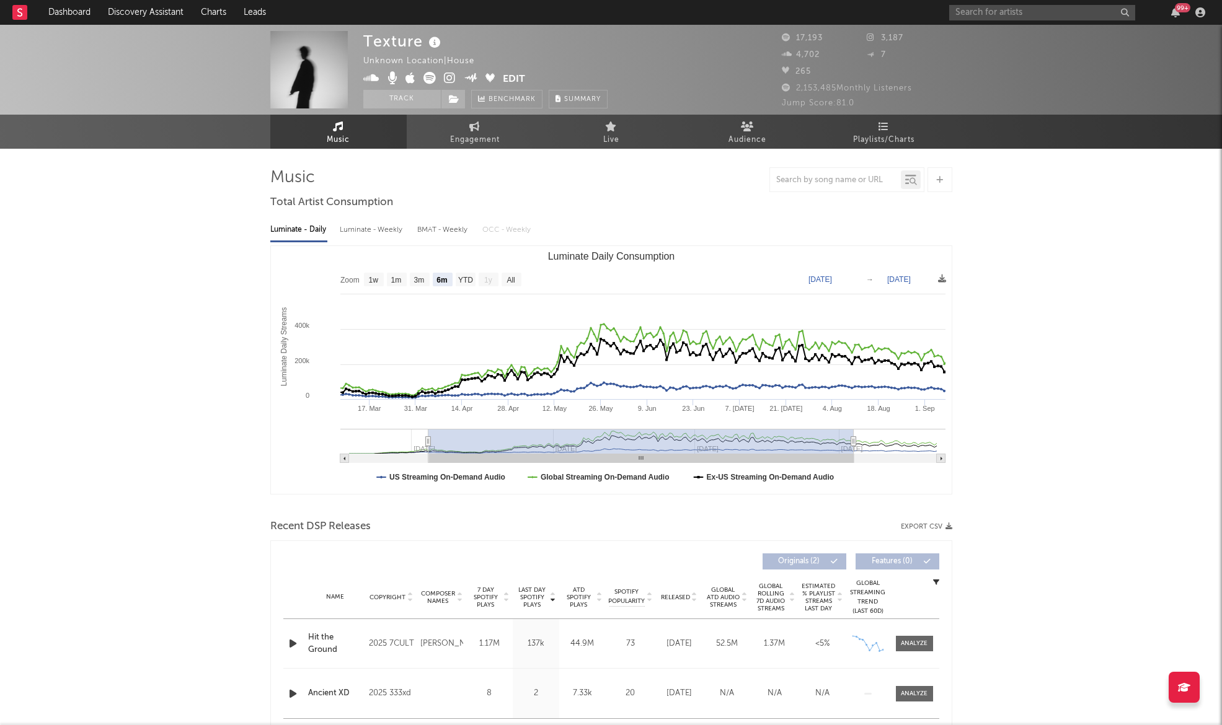
type input "[DATE]"
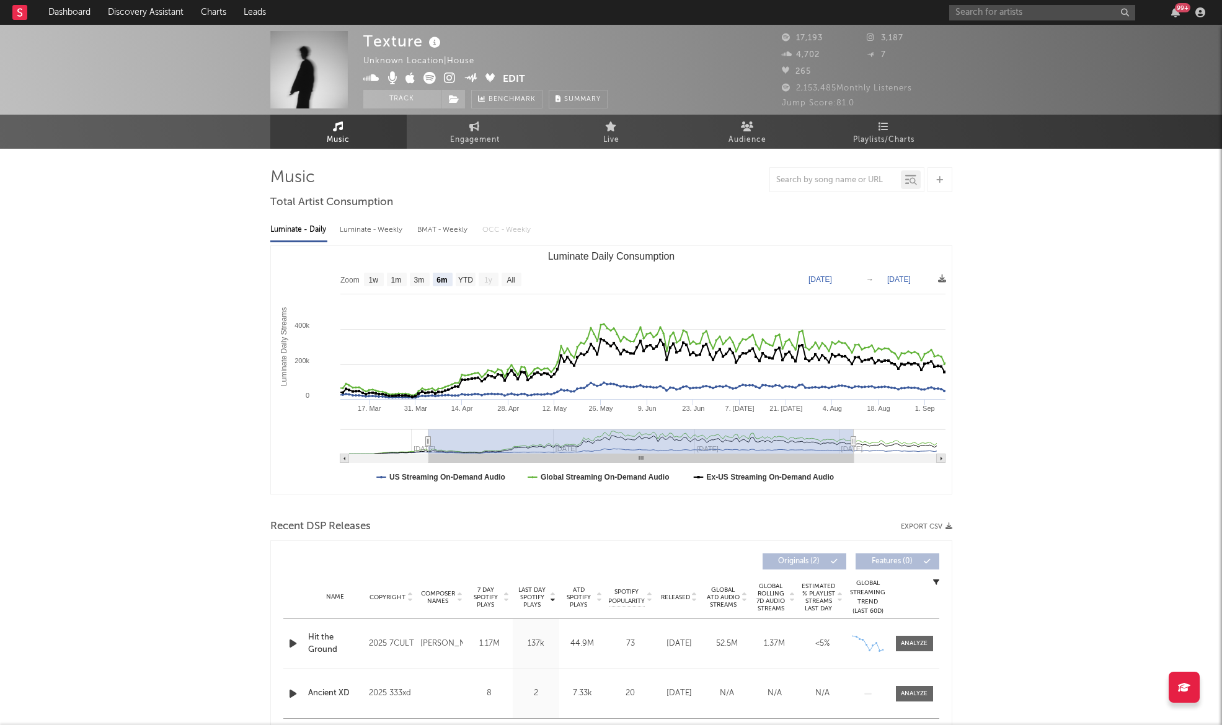
type input "[DATE]"
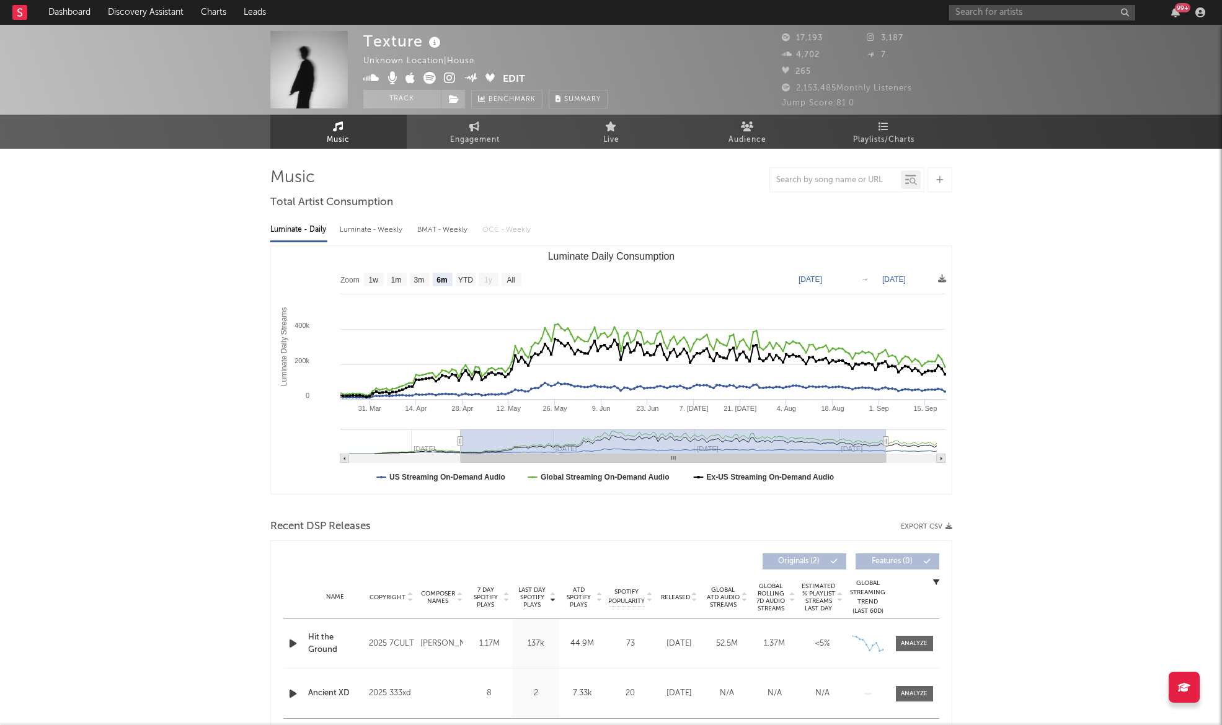
drag, startPoint x: 467, startPoint y: 446, endPoint x: 498, endPoint y: 438, distance: 32.5
click at [499, 438] on rect "Luminate Daily Consumption" at bounding box center [673, 441] width 425 height 25
type input "[DATE]"
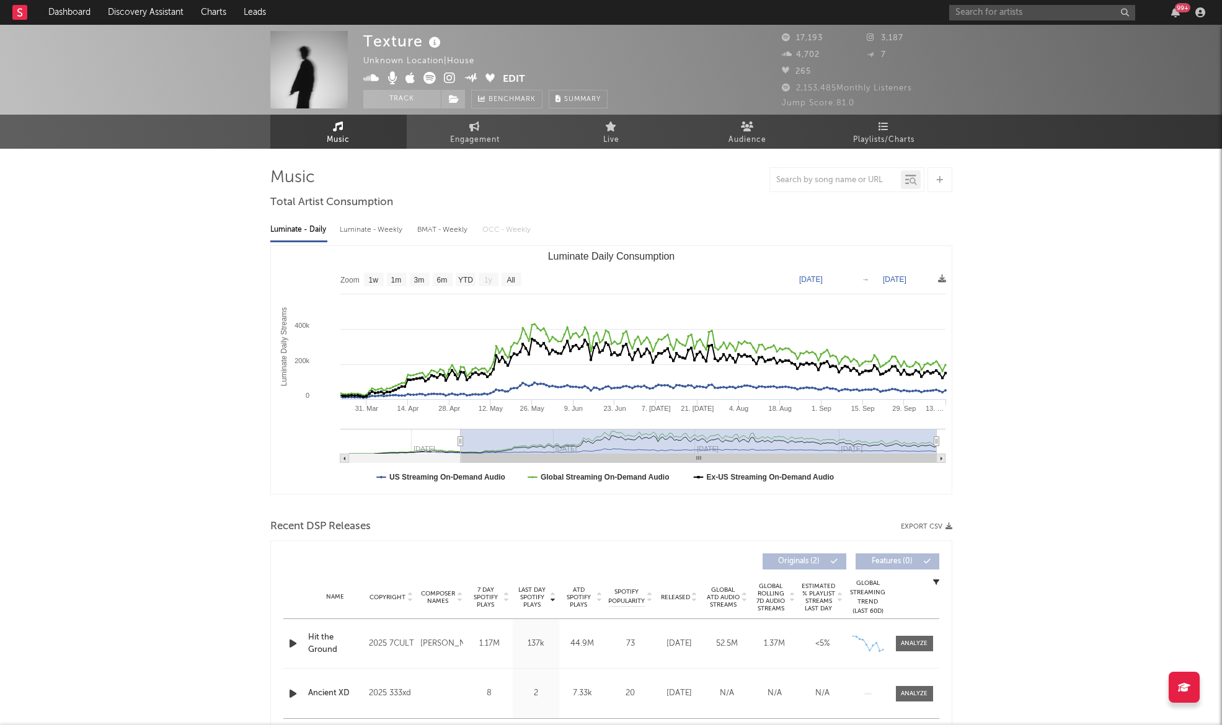
drag, startPoint x: 887, startPoint y: 441, endPoint x: 1042, endPoint y: 429, distance: 155.4
click at [1000, 13] on input "text" at bounding box center [1042, 13] width 186 height 16
click at [984, 9] on input "[PERSON_NAME]" at bounding box center [1042, 13] width 186 height 16
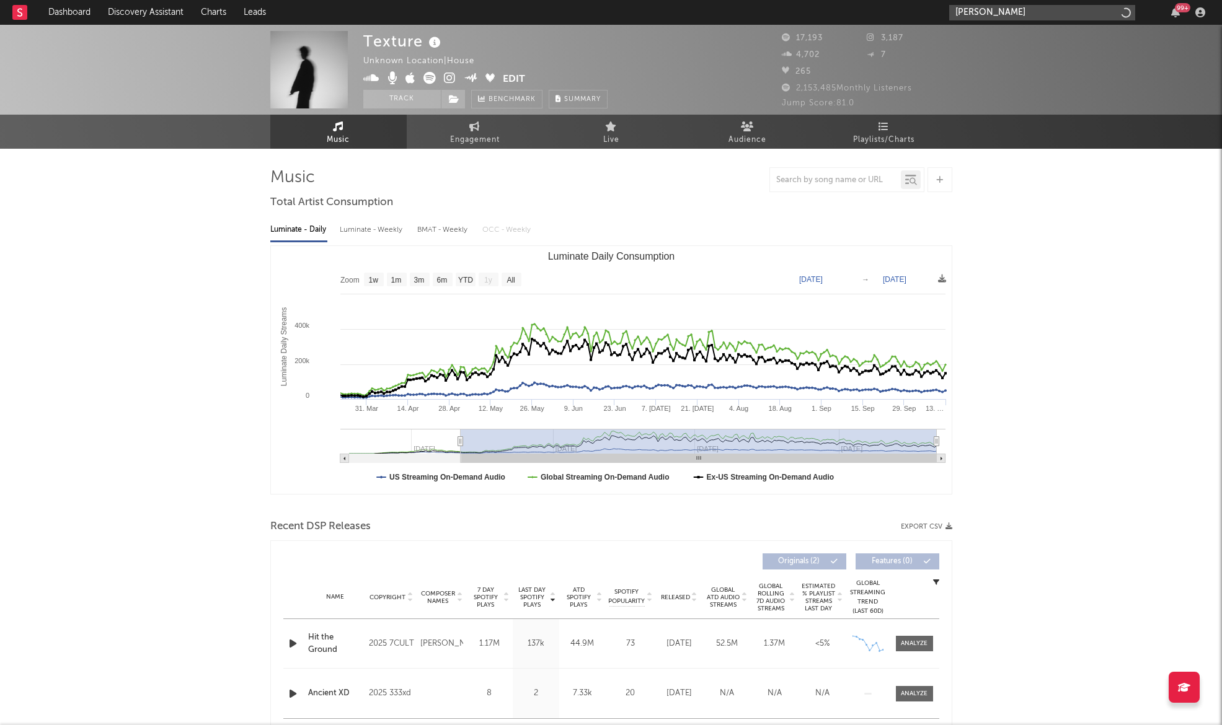
click at [984, 9] on input "[PERSON_NAME]" at bounding box center [1042, 13] width 186 height 16
drag, startPoint x: 971, startPoint y: 14, endPoint x: 942, endPoint y: 14, distance: 28.5
click at [942, 14] on nav "Dashboard Discovery Assistant Charts Leads the night tapes 99 +" at bounding box center [611, 12] width 1222 height 25
type input "night tapes"
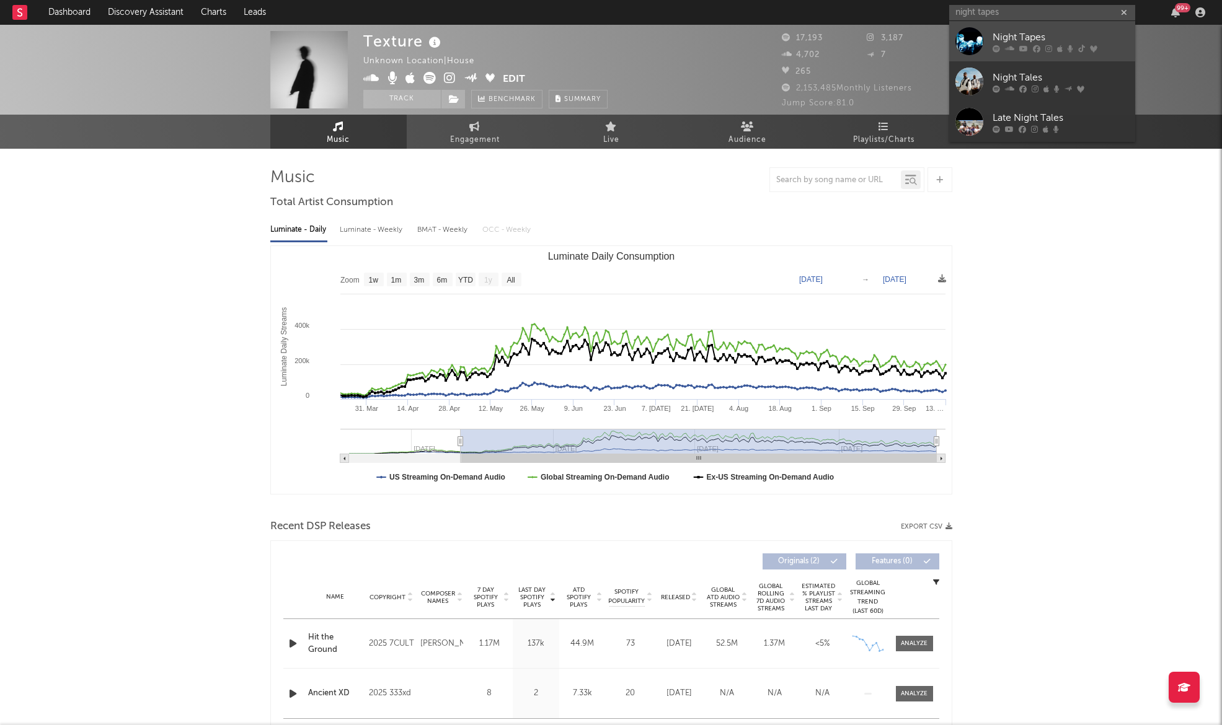
click at [990, 49] on link "Night Tapes" at bounding box center [1042, 41] width 186 height 40
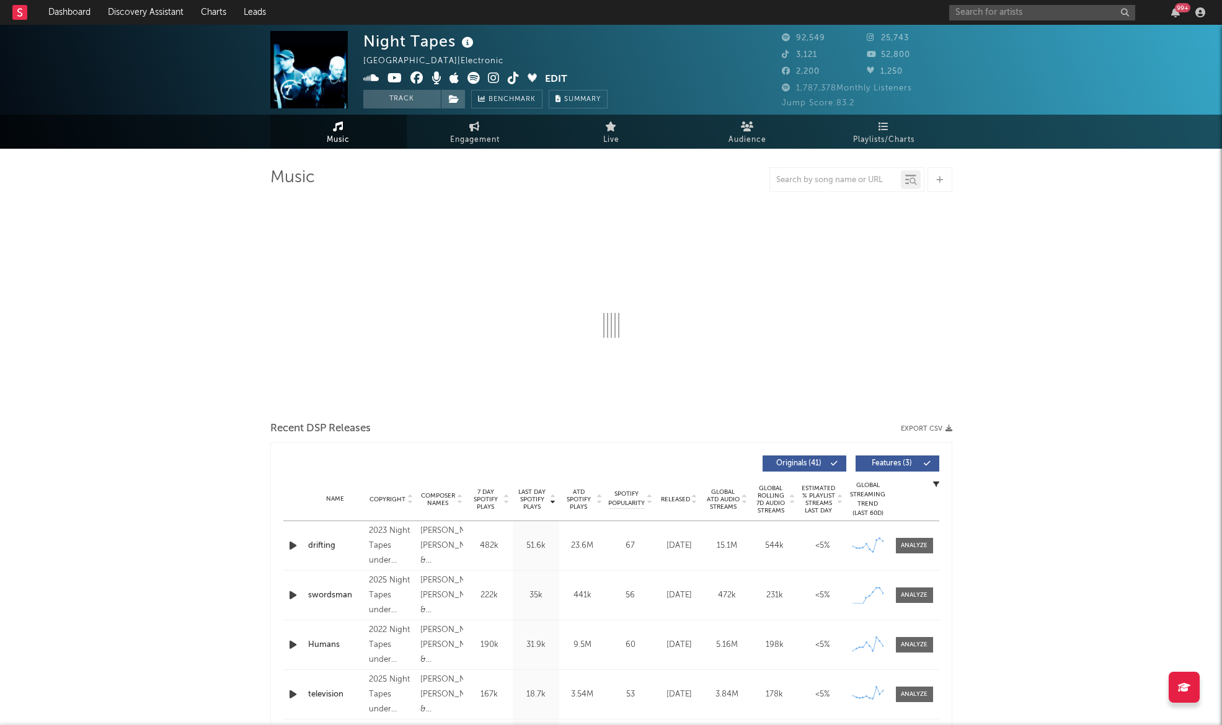
select select "6m"
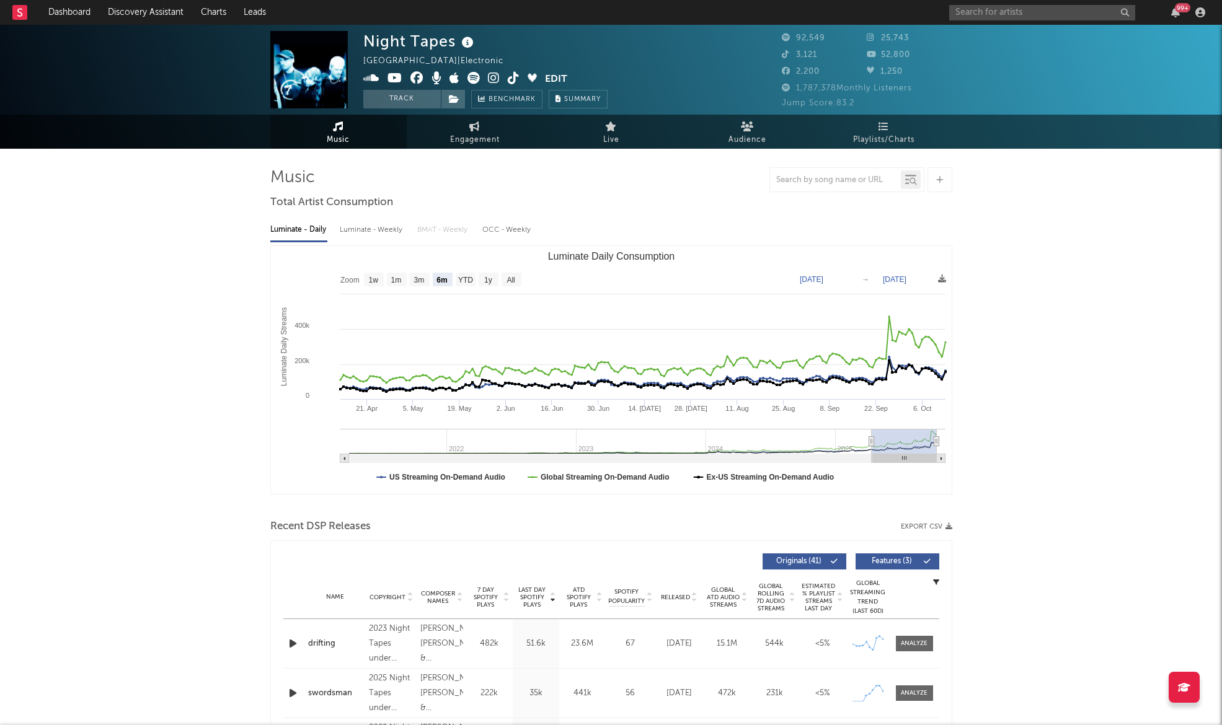
type input "[DATE]"
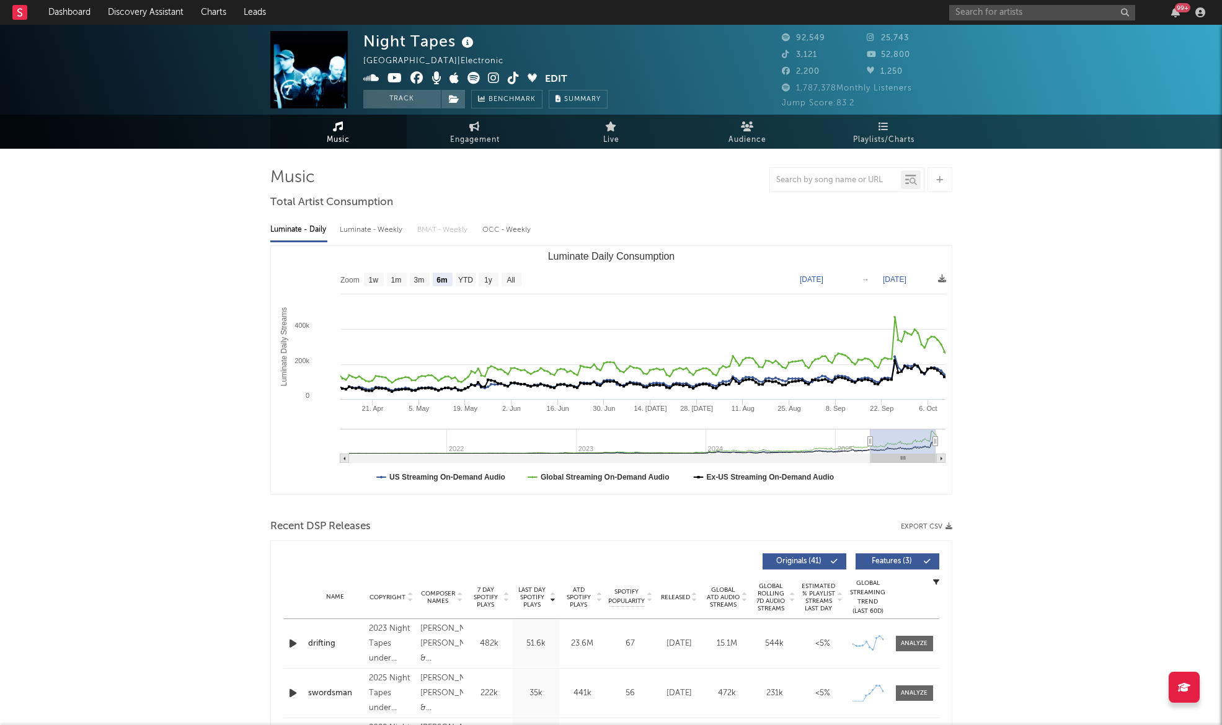
type input "[DATE]"
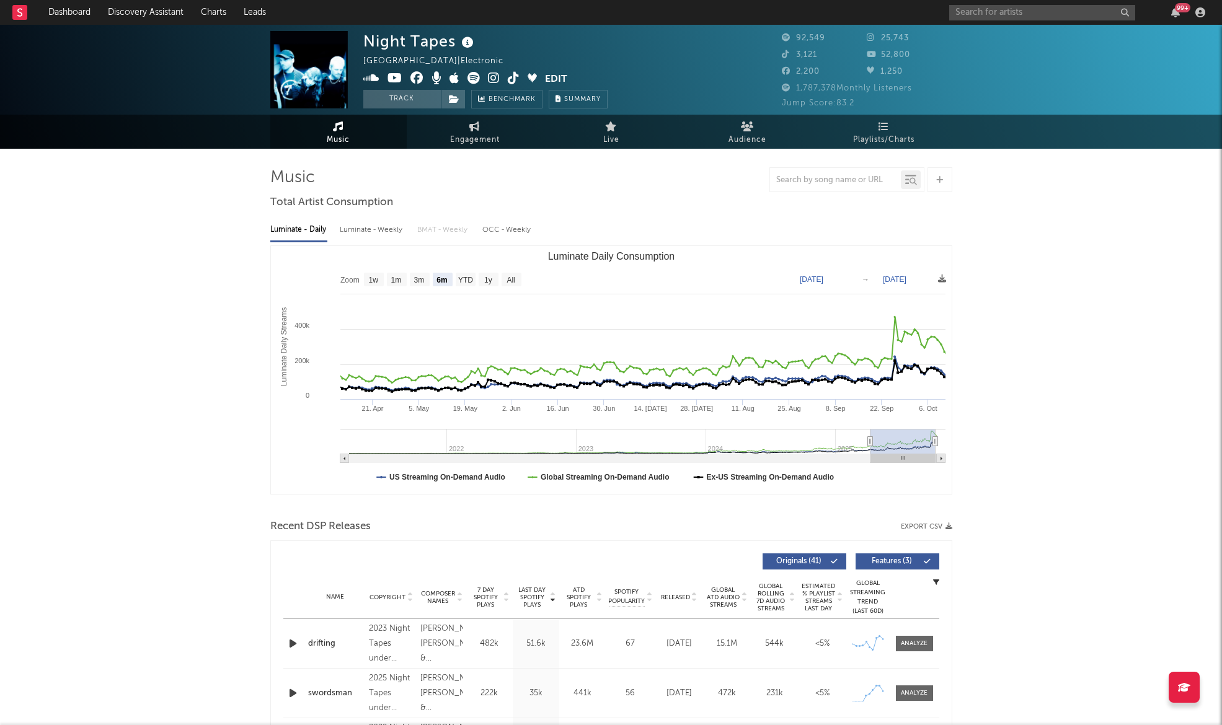
type input "[DATE]"
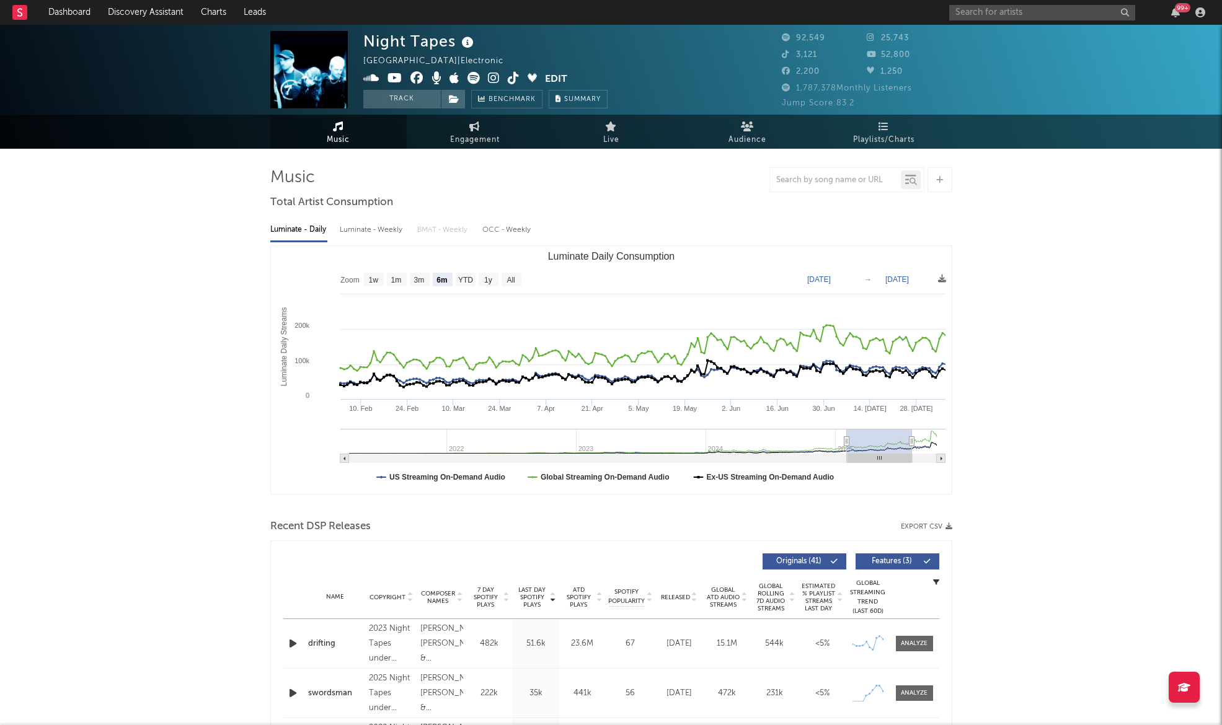
type input "[DATE]"
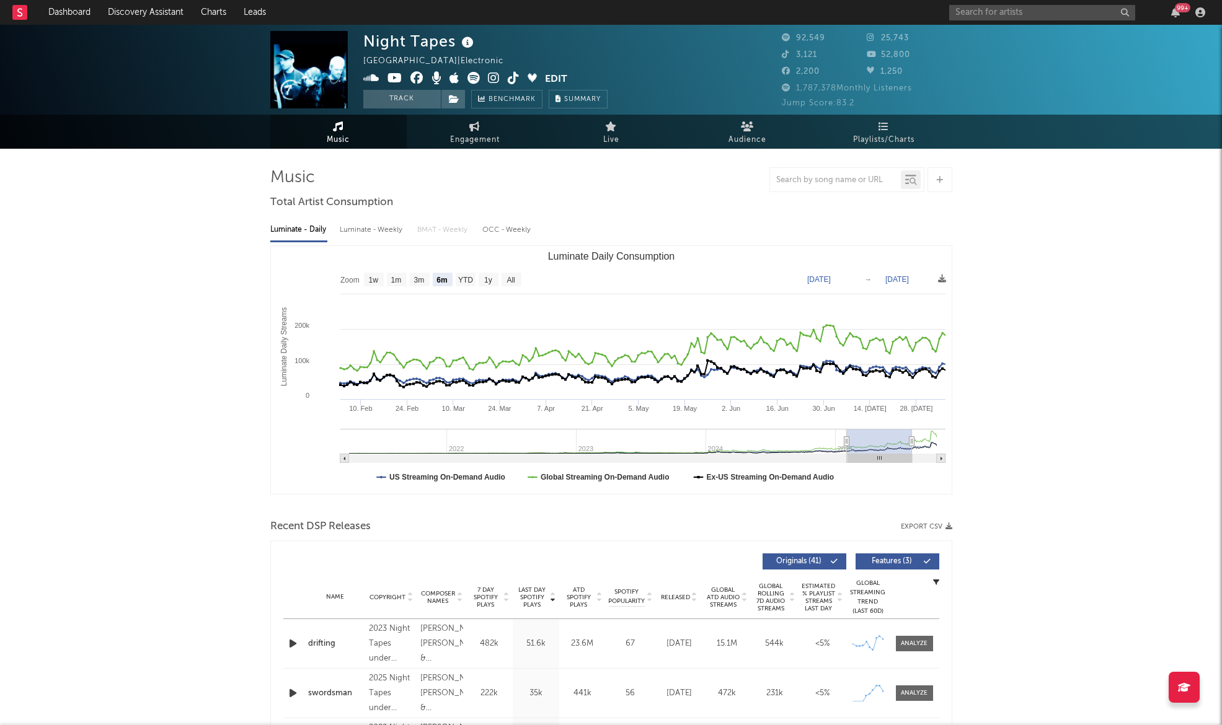
type input "[DATE]"
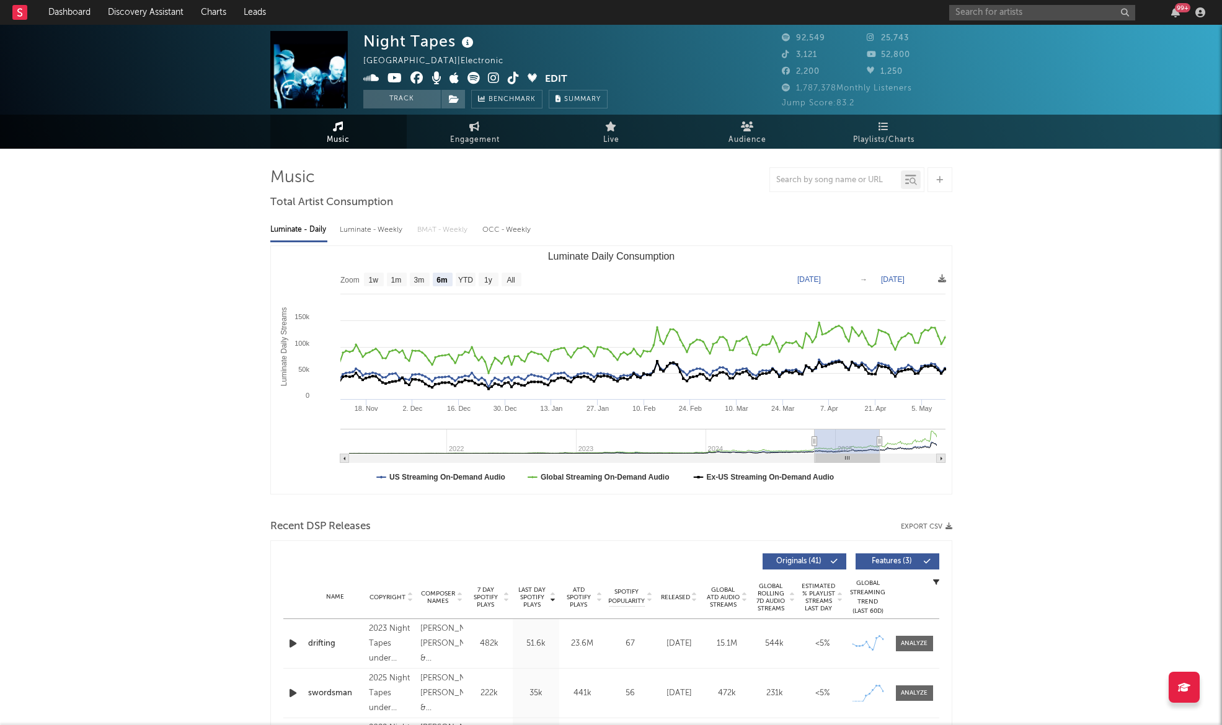
type input "[DATE]"
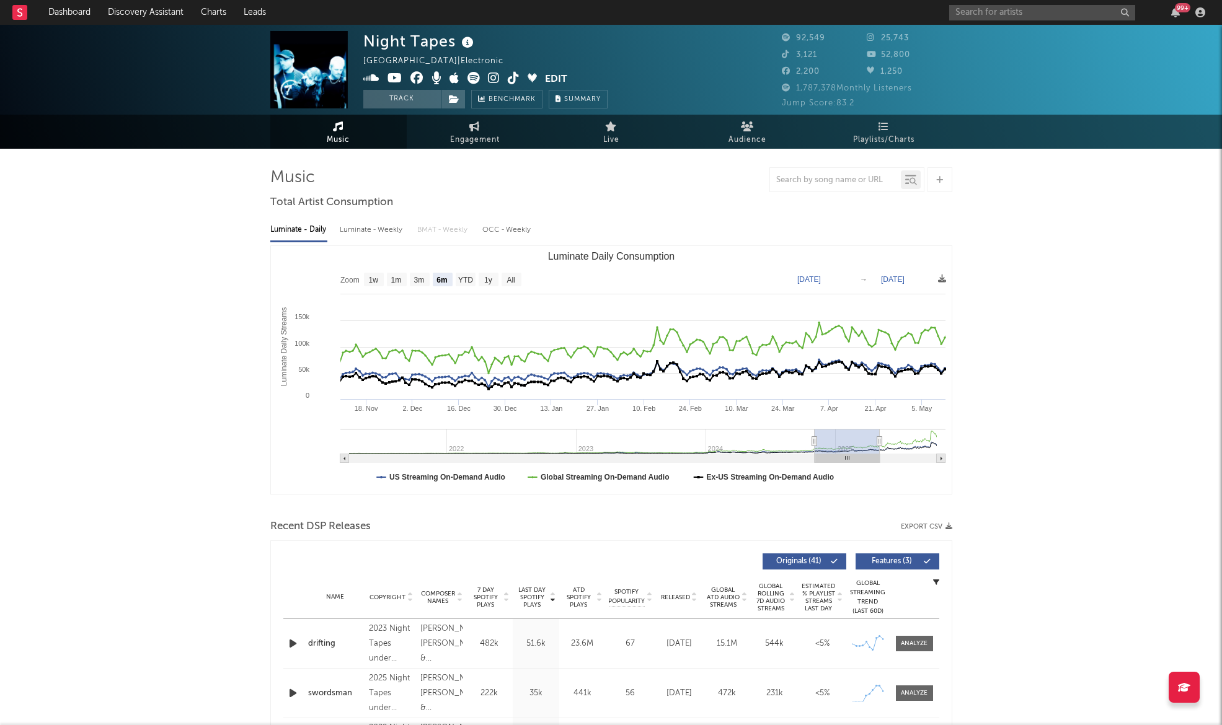
type input "[DATE]"
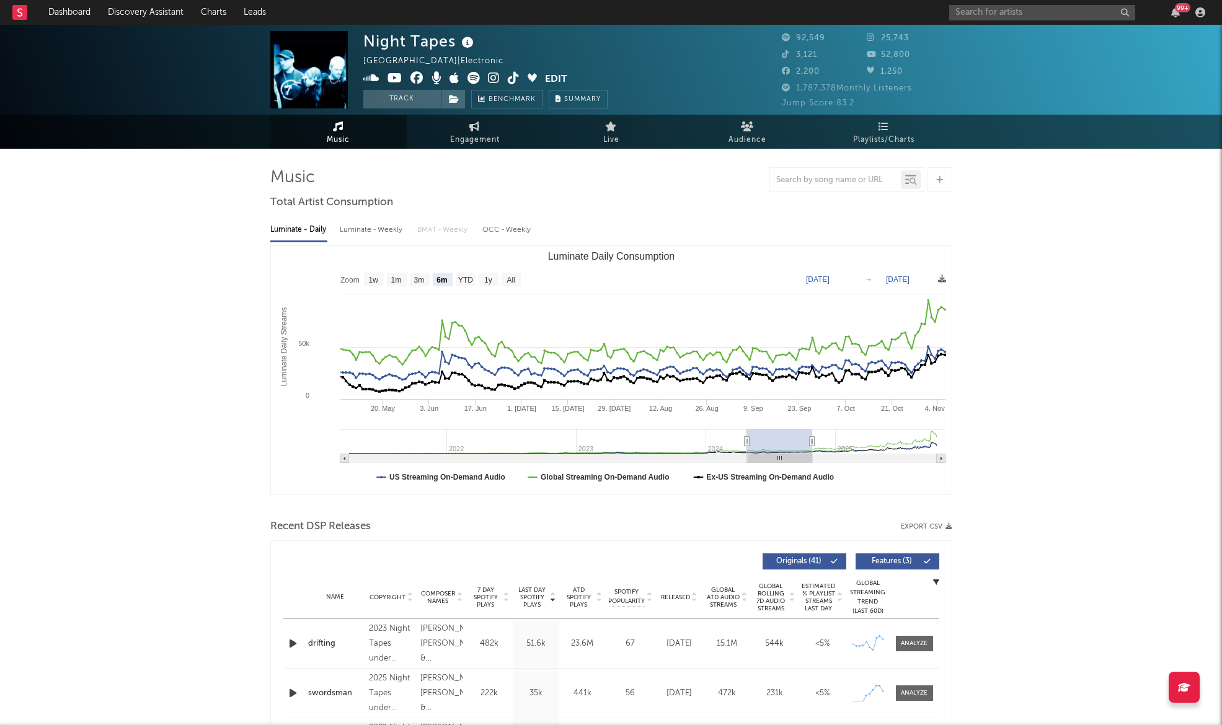
type input "[DATE]"
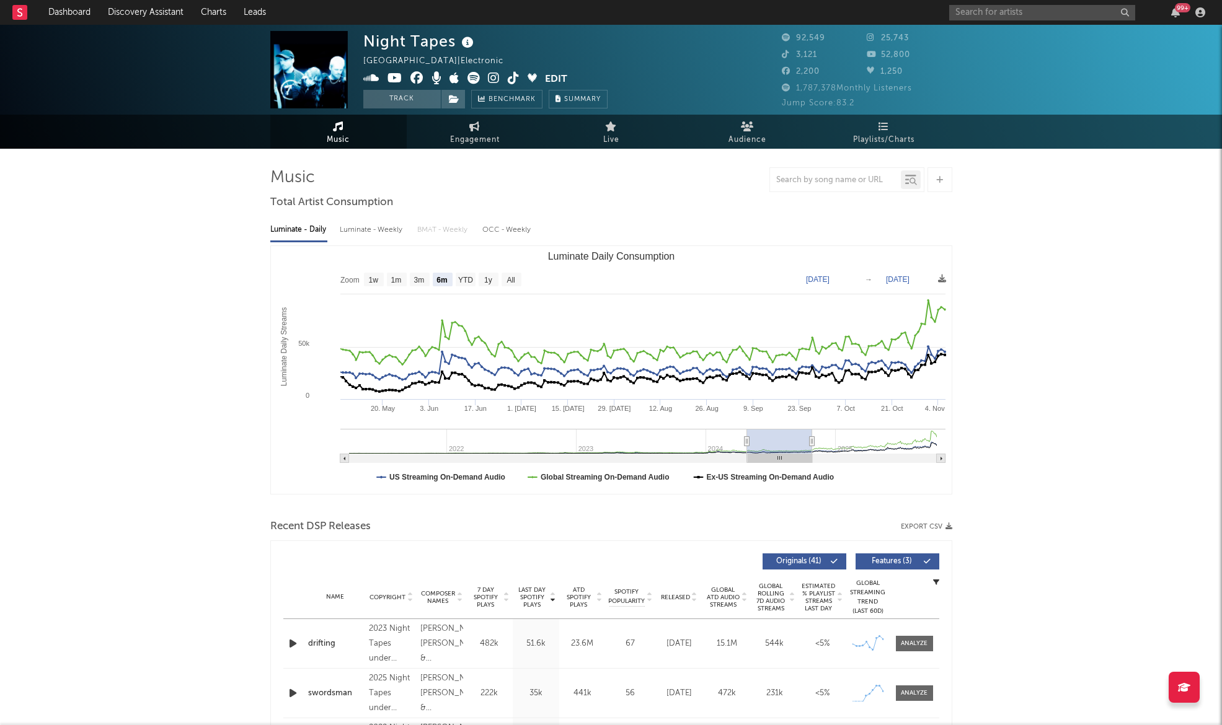
type input "[DATE]"
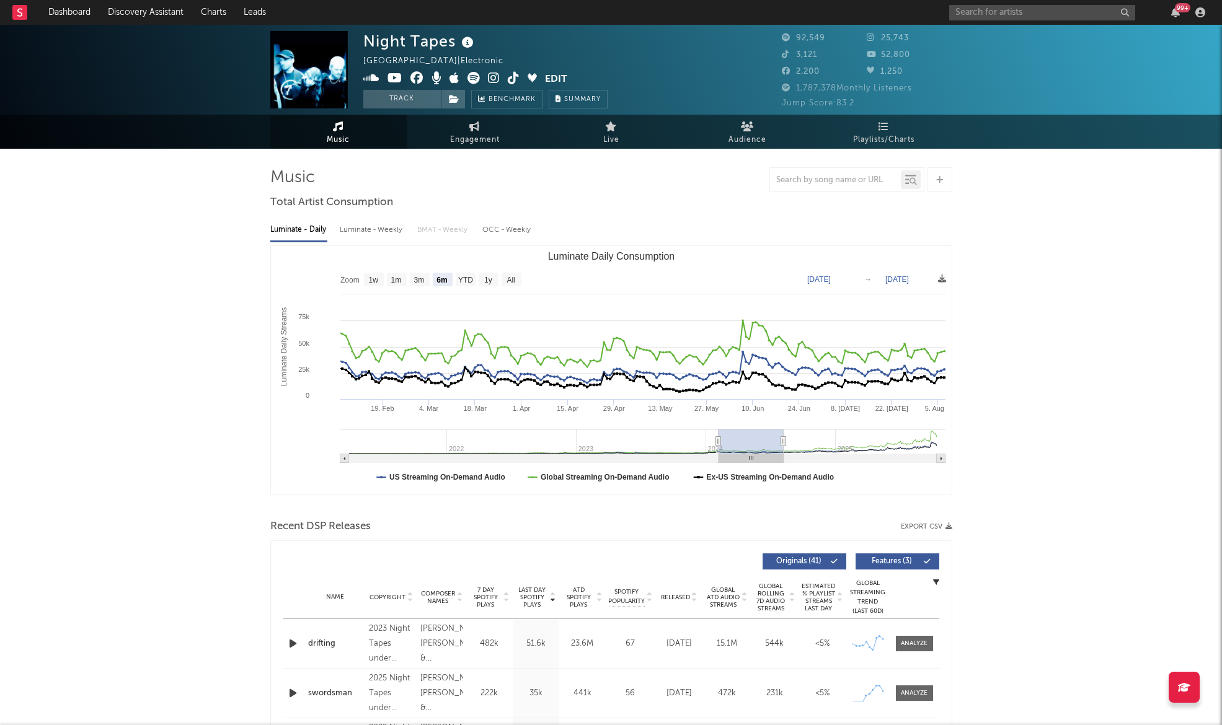
type input "[DATE]"
drag, startPoint x: 877, startPoint y: 443, endPoint x: 723, endPoint y: 470, distance: 156.2
click at [723, 470] on icon "Created with Highcharts 10.3.3 Luminate Daily Streams Luminate Daily Consumptio…" at bounding box center [611, 370] width 681 height 248
type input "[DATE]"
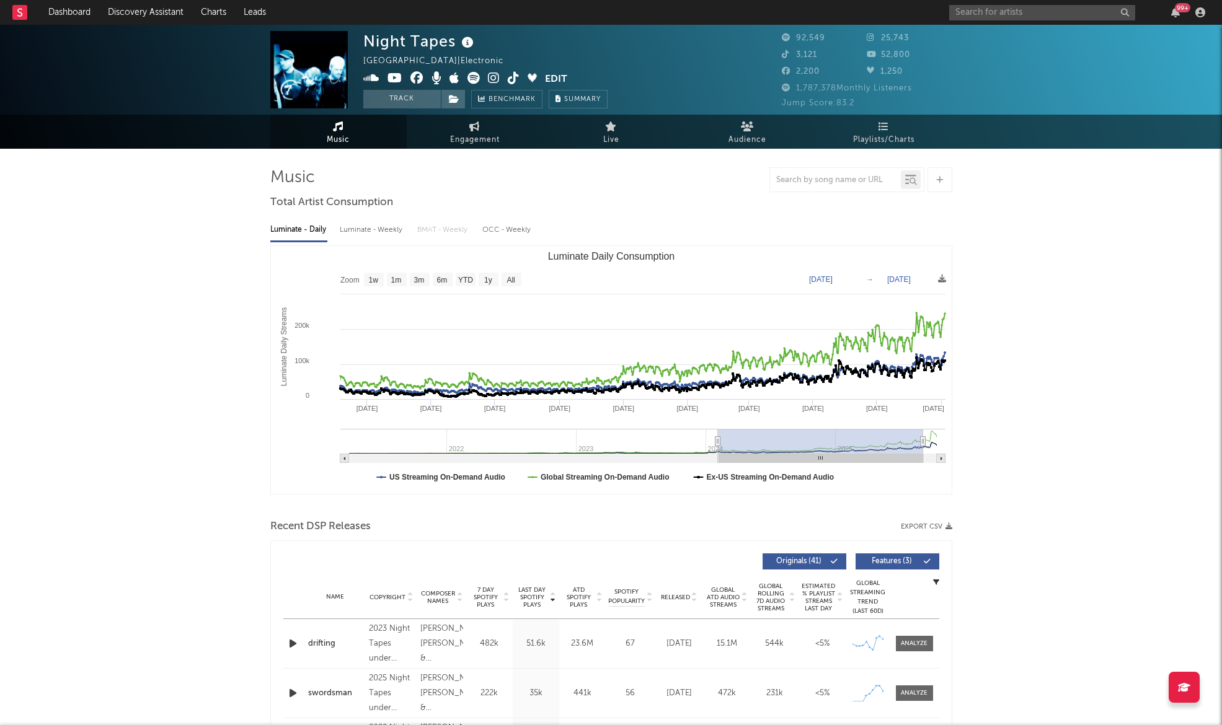
drag, startPoint x: 782, startPoint y: 441, endPoint x: 1009, endPoint y: 427, distance: 227.3
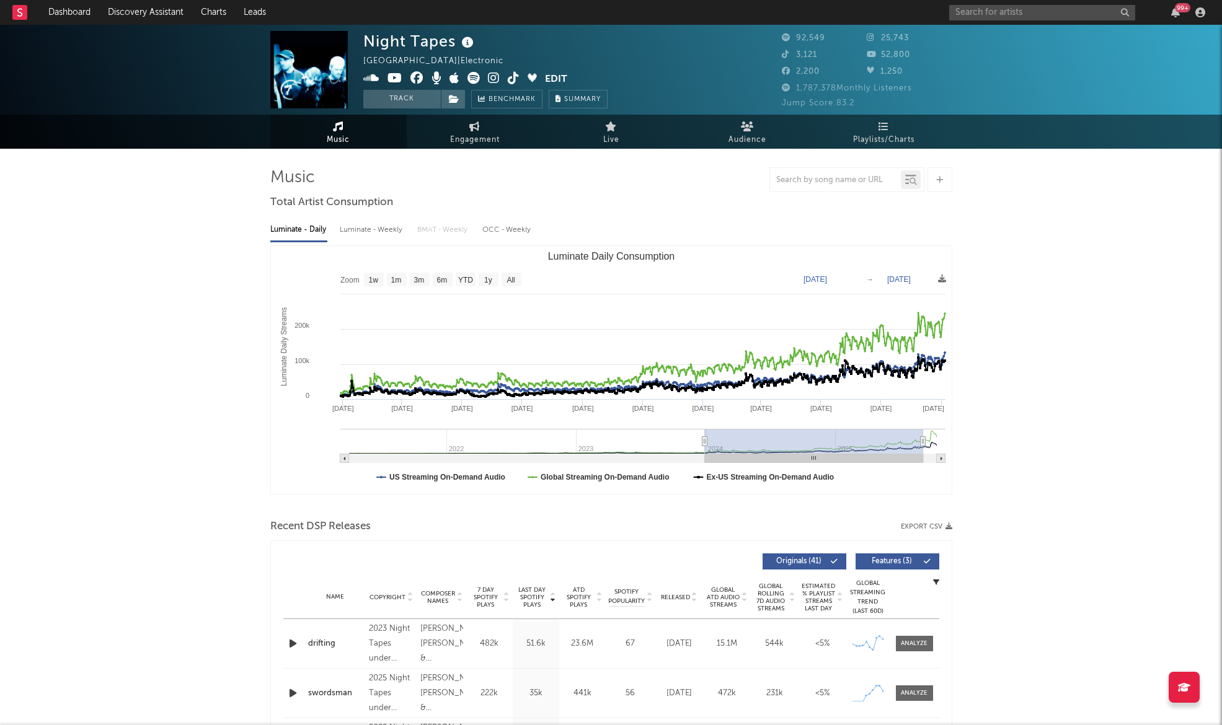
type input "[DATE]"
drag, startPoint x: 717, startPoint y: 442, endPoint x: 704, endPoint y: 442, distance: 13.0
click at [704, 442] on icon "Luminate Daily Consumption" at bounding box center [704, 441] width 5 height 9
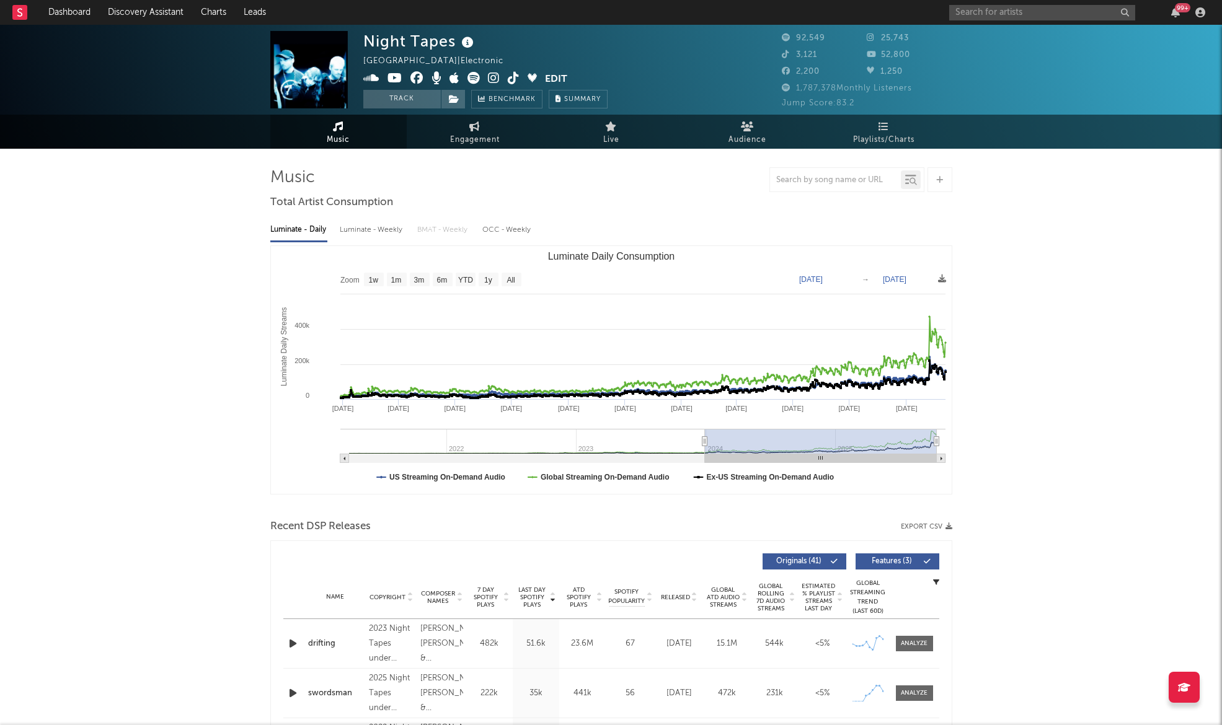
drag, startPoint x: 924, startPoint y: 440, endPoint x: 980, endPoint y: 433, distance: 56.9
type input "[DATE]"
drag, startPoint x: 934, startPoint y: 440, endPoint x: 956, endPoint y: 437, distance: 21.9
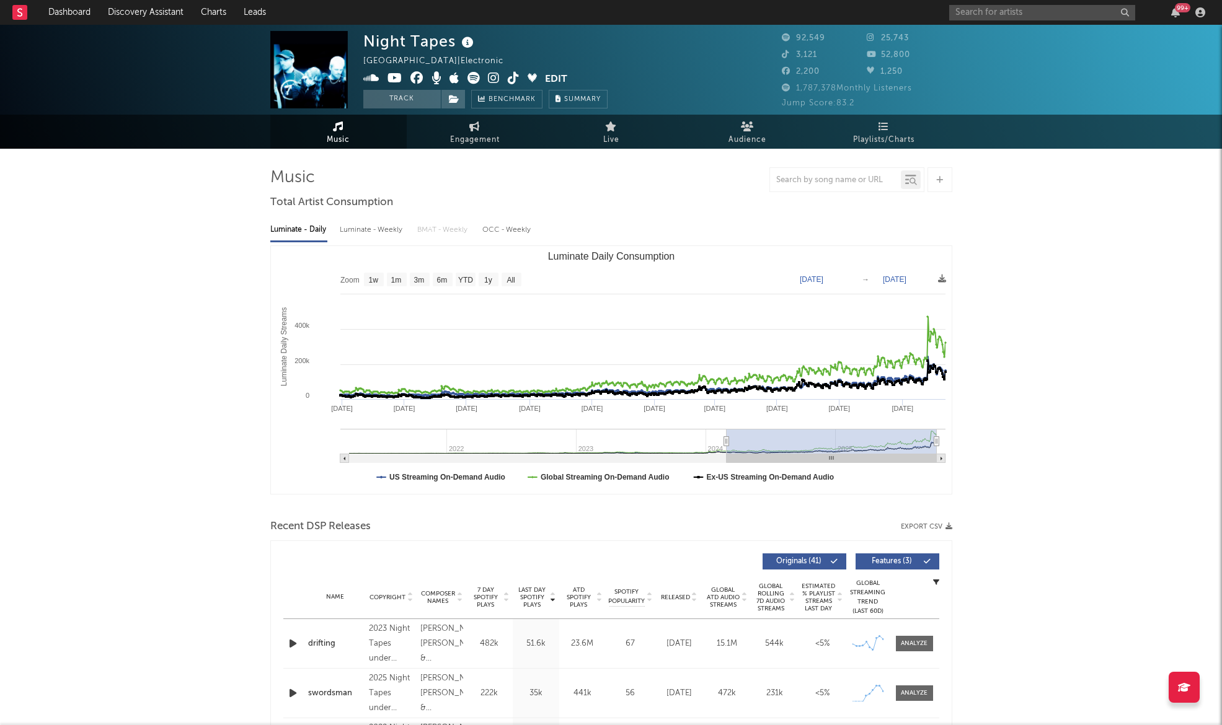
type input "[DATE]"
drag, startPoint x: 706, startPoint y: 442, endPoint x: 727, endPoint y: 443, distance: 20.5
click at [727, 443] on icon "Luminate Daily Consumption" at bounding box center [726, 441] width 5 height 9
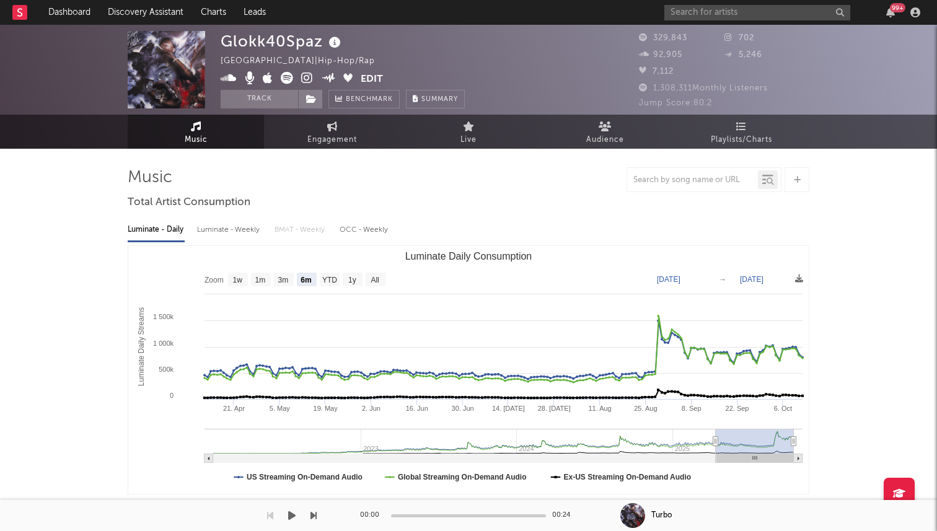
select select "6m"
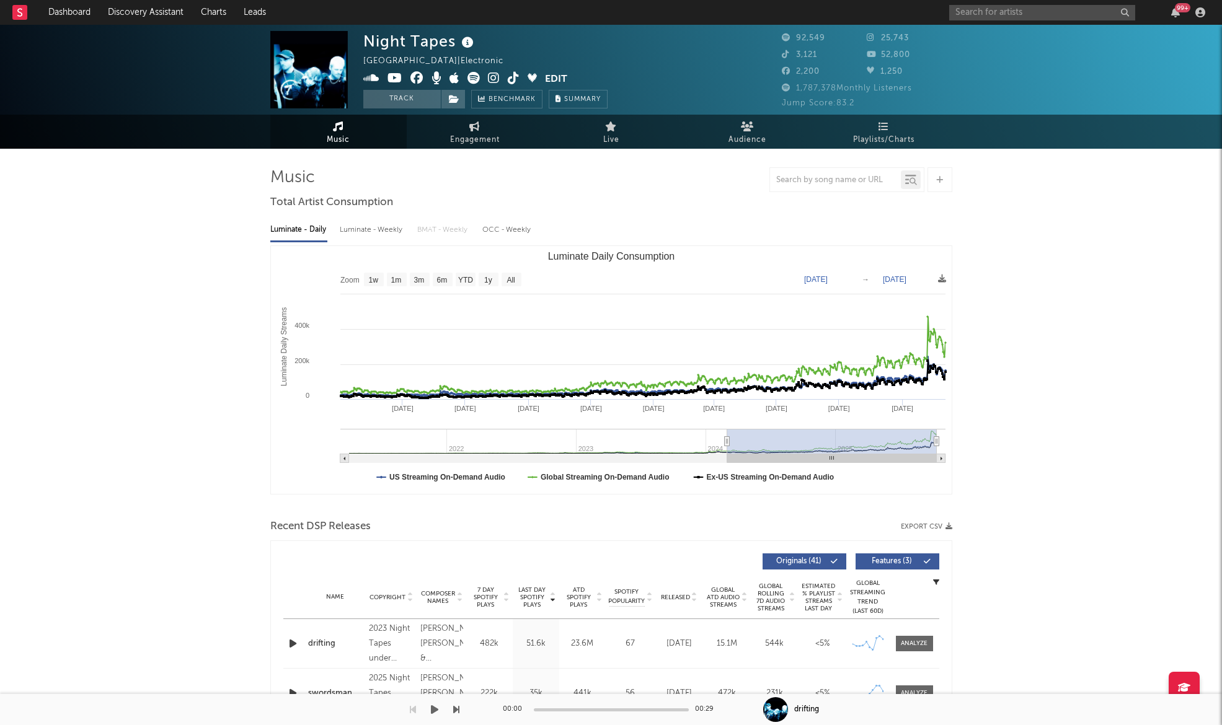
select select "6m"
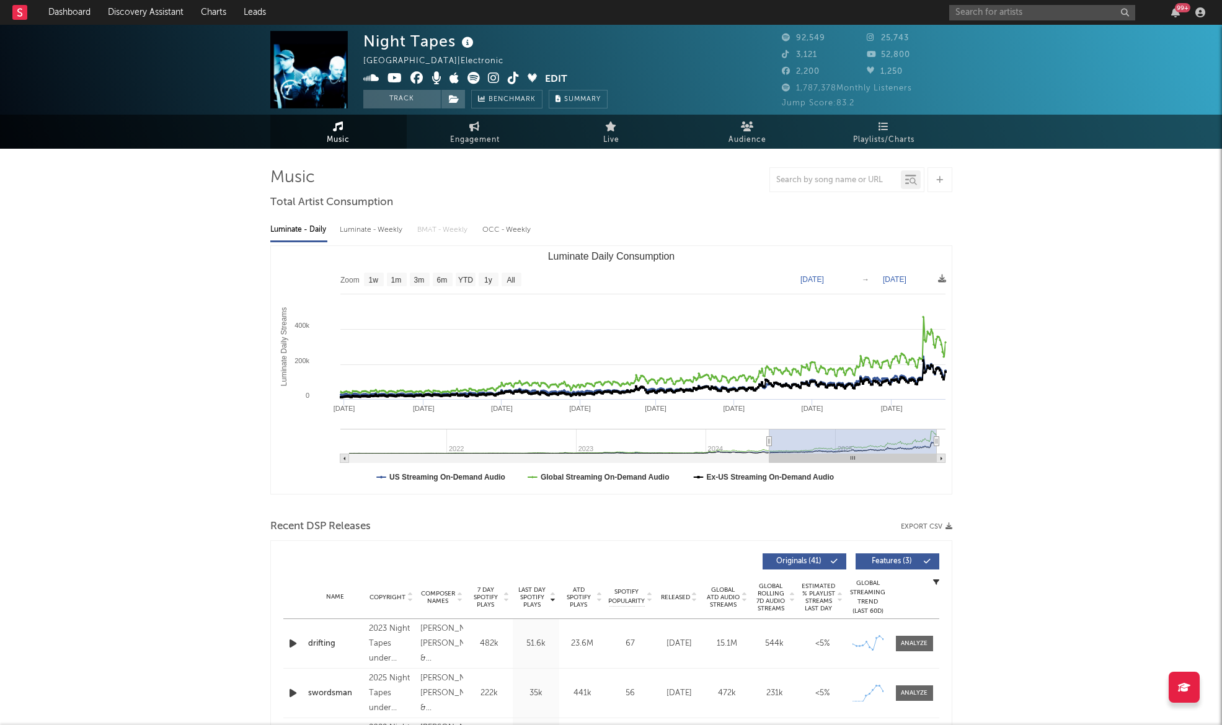
drag, startPoint x: 726, startPoint y: 441, endPoint x: 769, endPoint y: 438, distance: 42.9
click at [769, 438] on icon "Luminate Daily Consumption" at bounding box center [768, 441] width 5 height 9
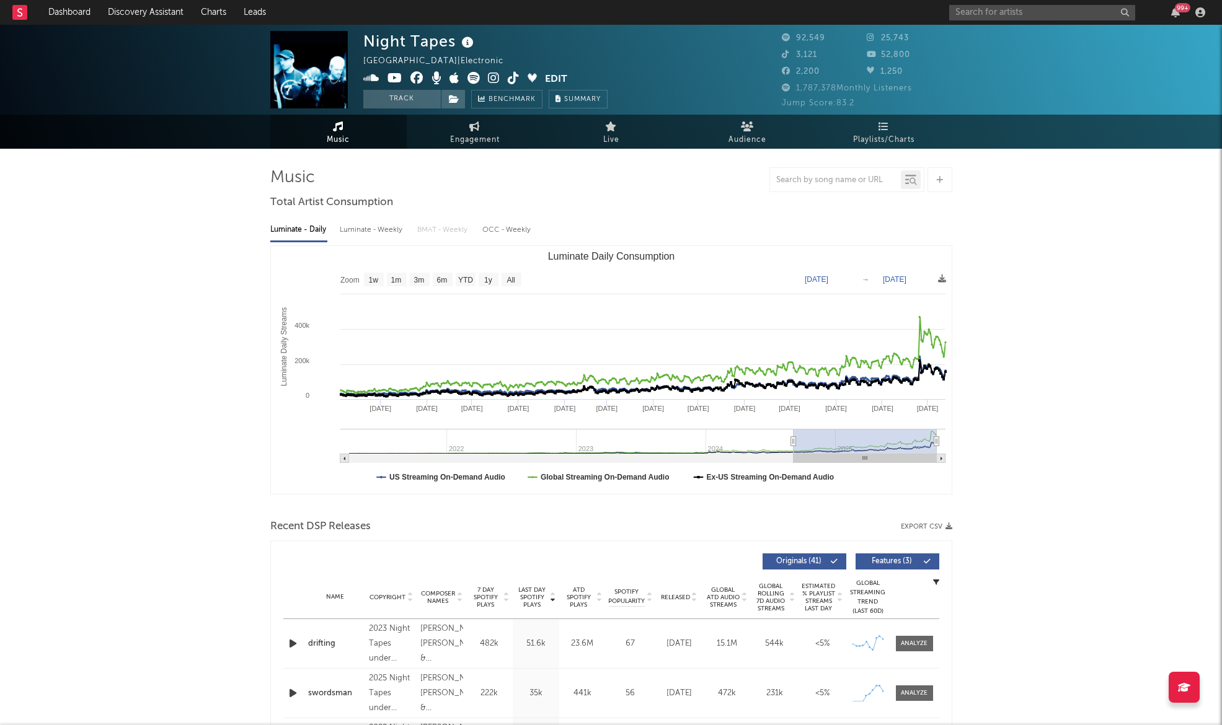
type input "2024-08-31"
drag, startPoint x: 769, startPoint y: 441, endPoint x: 792, endPoint y: 438, distance: 23.1
click at [792, 438] on icon "Luminate Daily Consumption" at bounding box center [791, 441] width 5 height 9
click at [369, 230] on div "Luminate - Weekly" at bounding box center [372, 229] width 65 height 21
select select "6m"
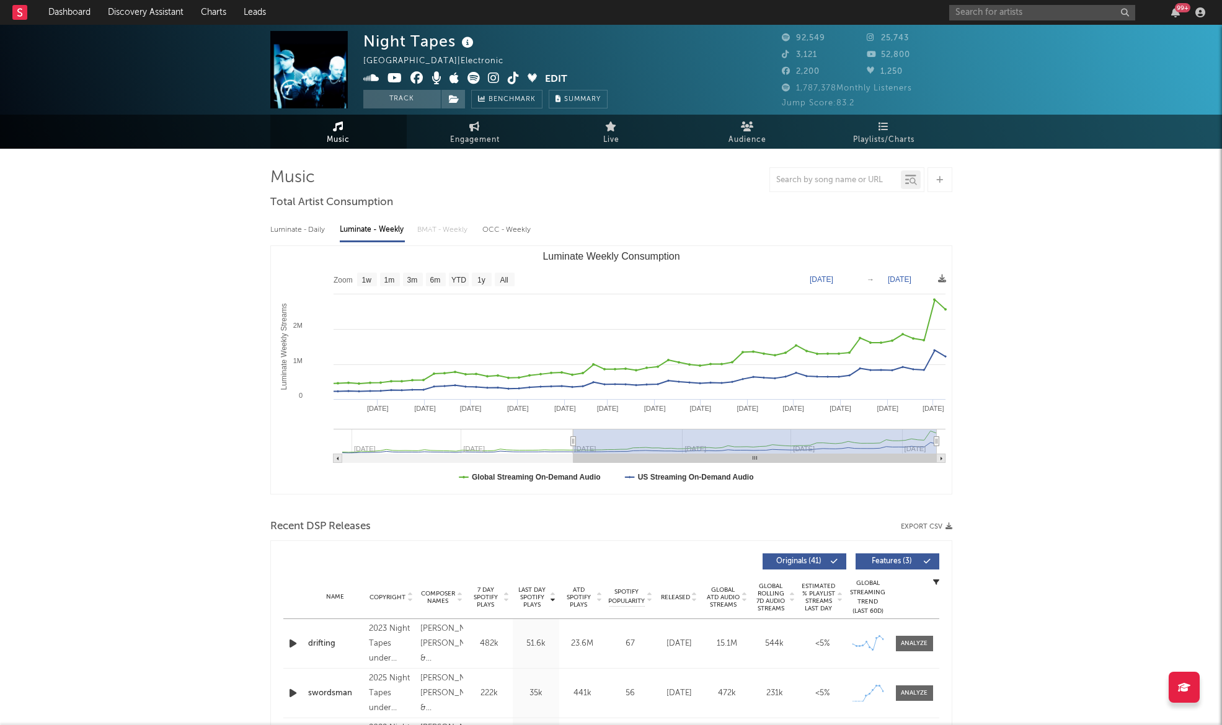
type input "2024-09-02"
drag, startPoint x: 773, startPoint y: 441, endPoint x: 574, endPoint y: 448, distance: 199.7
click at [574, 448] on g "Luminate Weekly Consumption" at bounding box center [640, 446] width 612 height 34
drag, startPoint x: 936, startPoint y: 441, endPoint x: 1071, endPoint y: 441, distance: 134.5
